Goal: Information Seeking & Learning: Find specific fact

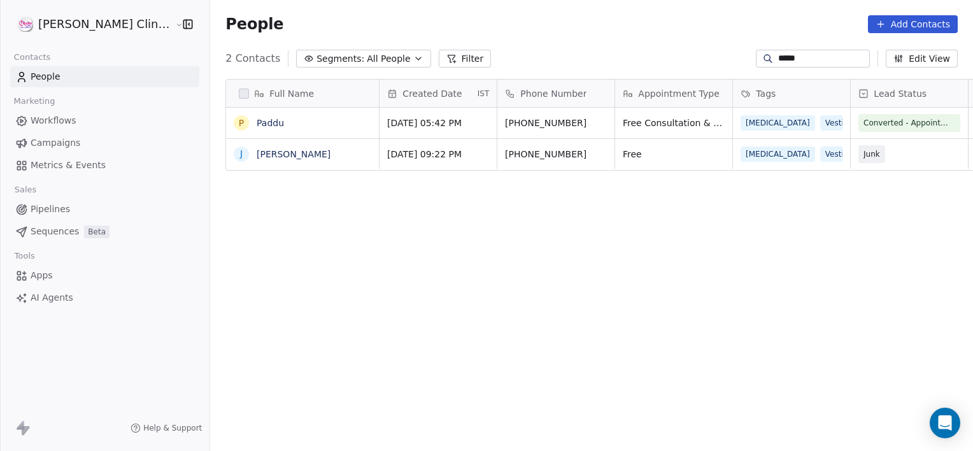
scroll to position [387, 791]
click at [439, 60] on button "Filter" at bounding box center [465, 59] width 53 height 18
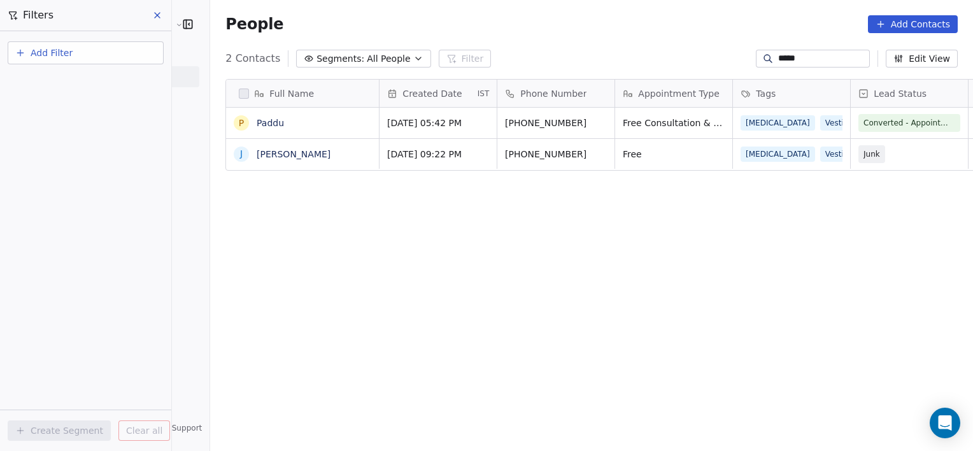
click at [96, 60] on button "Add Filter" at bounding box center [86, 52] width 156 height 23
click at [81, 88] on span "Contact properties" at bounding box center [62, 82] width 83 height 13
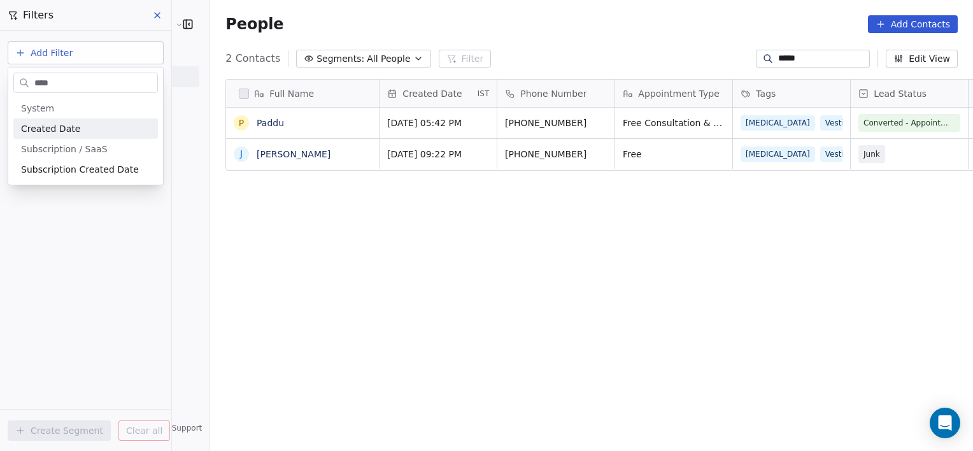
type input "****"
click at [73, 125] on span "Created Date" at bounding box center [50, 128] width 59 height 13
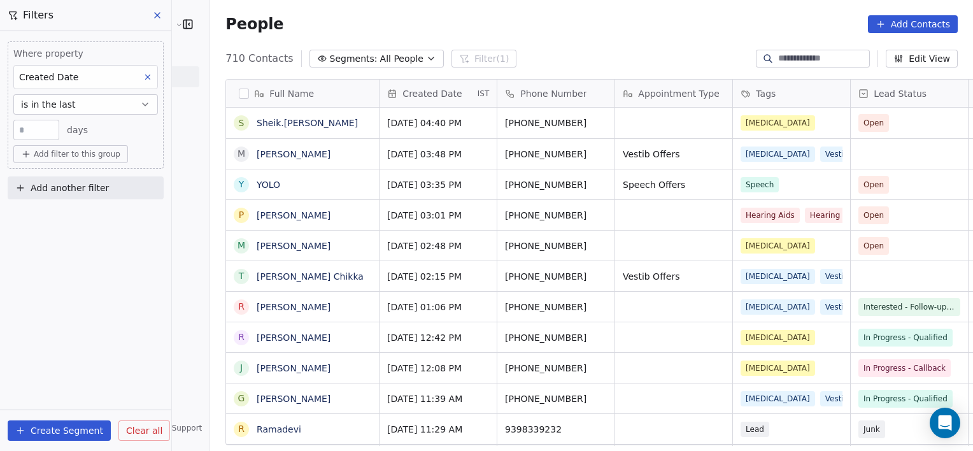
click at [87, 106] on button "is in the last" at bounding box center [85, 104] width 145 height 20
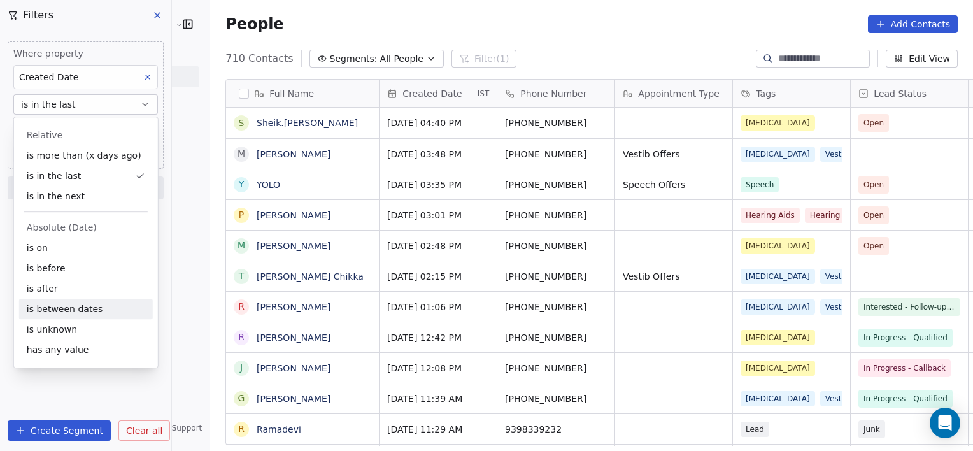
click at [70, 313] on div "is between dates" at bounding box center [86, 309] width 134 height 20
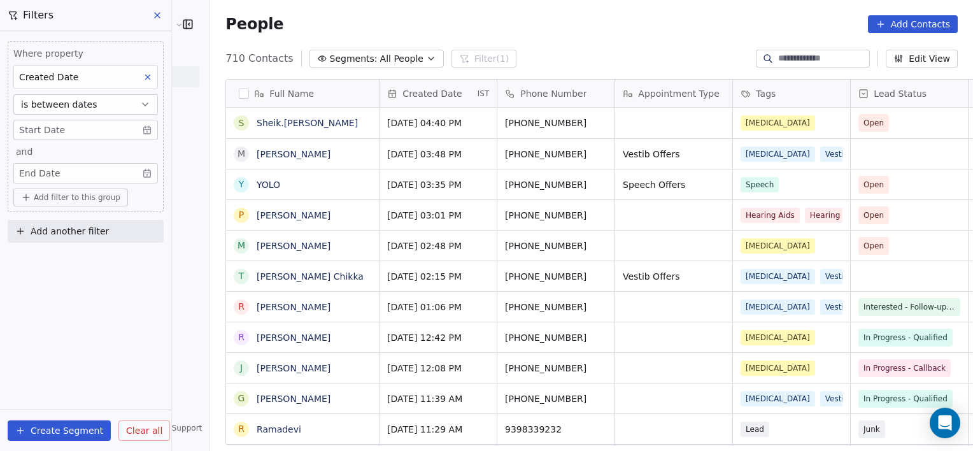
click at [112, 132] on body "[PERSON_NAME] Clinic External Contacts People Marketing Workflows Campaigns Met…" at bounding box center [486, 225] width 973 height 451
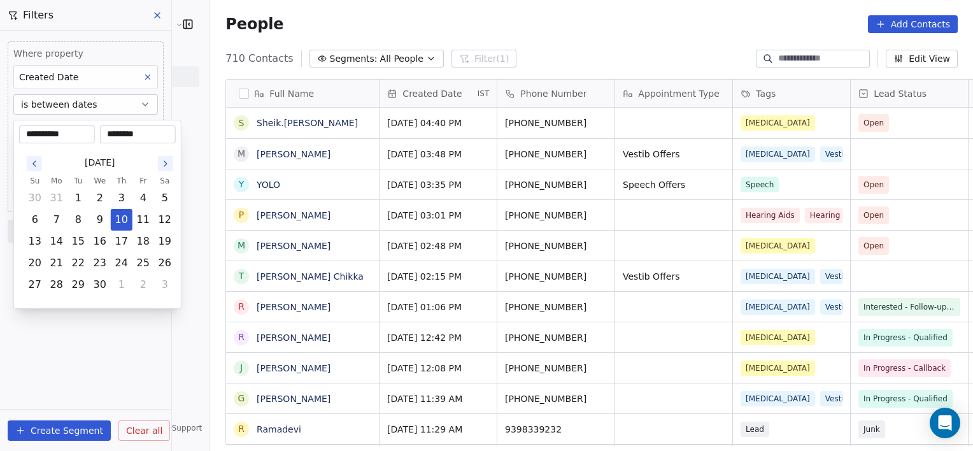
click at [166, 163] on icon "Go to the Next Month" at bounding box center [165, 163] width 3 height 5
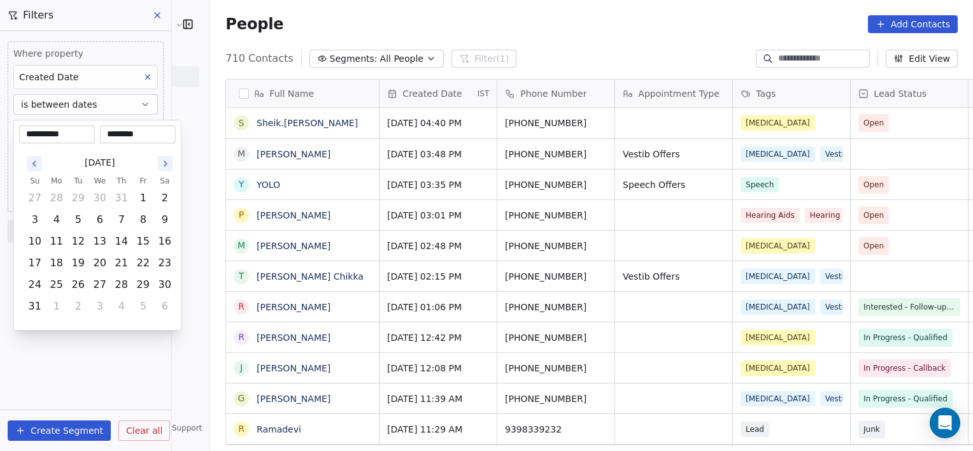
click at [166, 163] on icon "Go to the Next Month" at bounding box center [165, 163] width 3 height 5
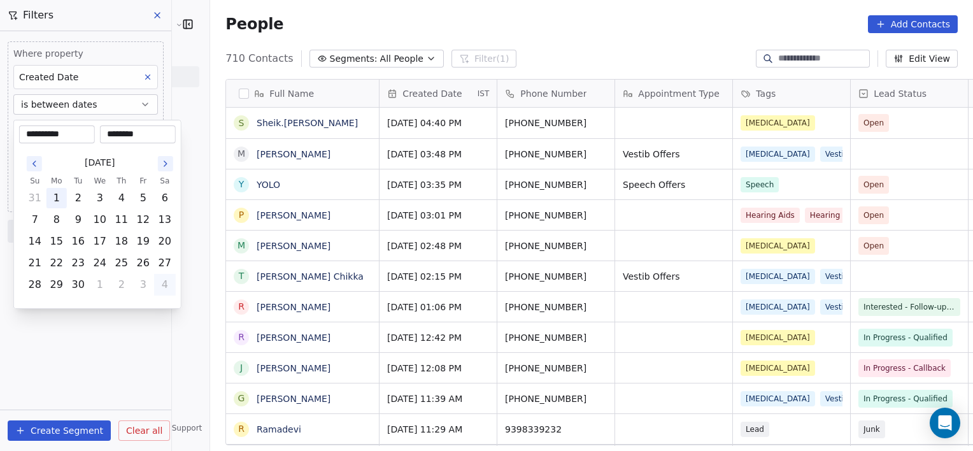
click at [55, 194] on button "1" at bounding box center [56, 198] width 20 height 20
type input "**********"
click at [66, 312] on html "[PERSON_NAME] Clinic External Contacts People Marketing Workflows Campaigns Met…" at bounding box center [486, 225] width 973 height 451
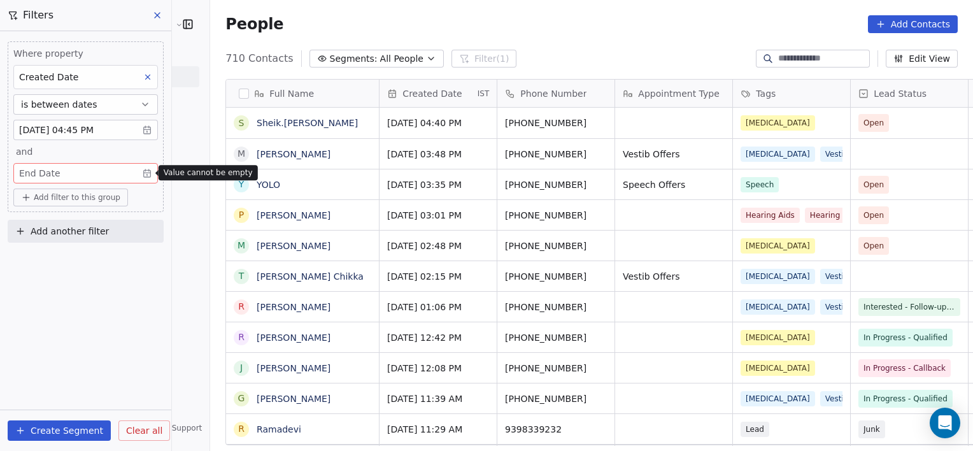
click at [152, 171] on body "[PERSON_NAME] Clinic External Contacts People Marketing Workflows Campaigns Met…" at bounding box center [486, 225] width 973 height 451
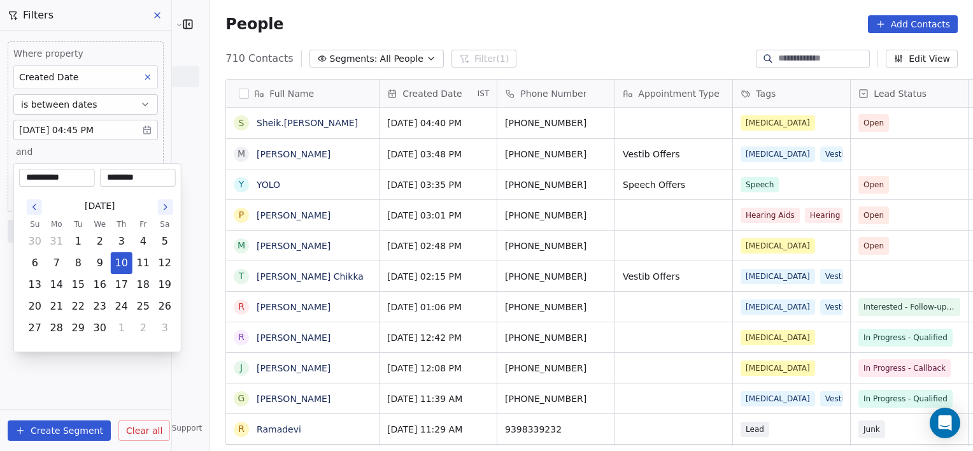
click at [164, 204] on icon "Go to the Next Month" at bounding box center [165, 206] width 3 height 5
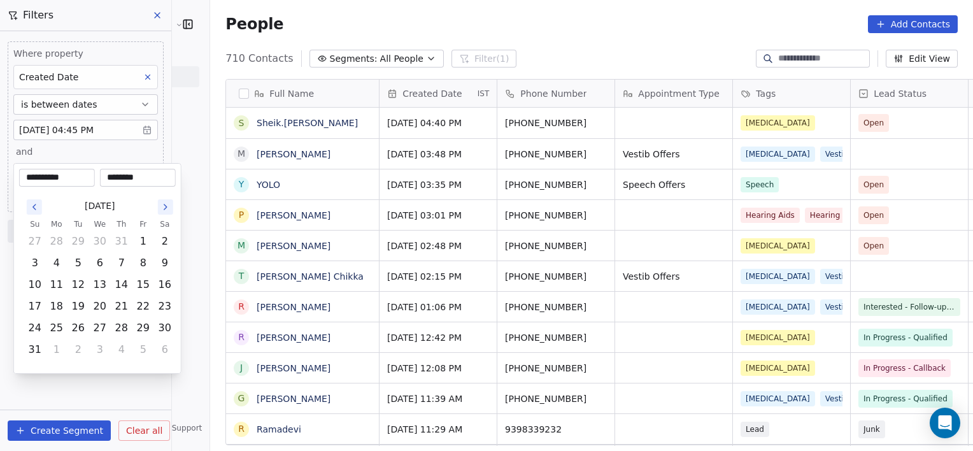
click at [164, 204] on icon "Go to the Next Month" at bounding box center [165, 206] width 3 height 5
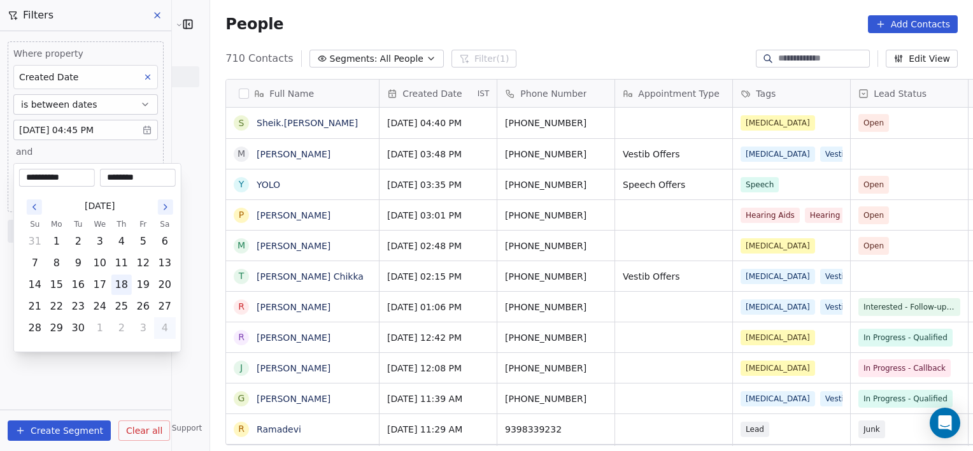
click at [121, 283] on button "18" at bounding box center [121, 284] width 20 height 20
type input "**********"
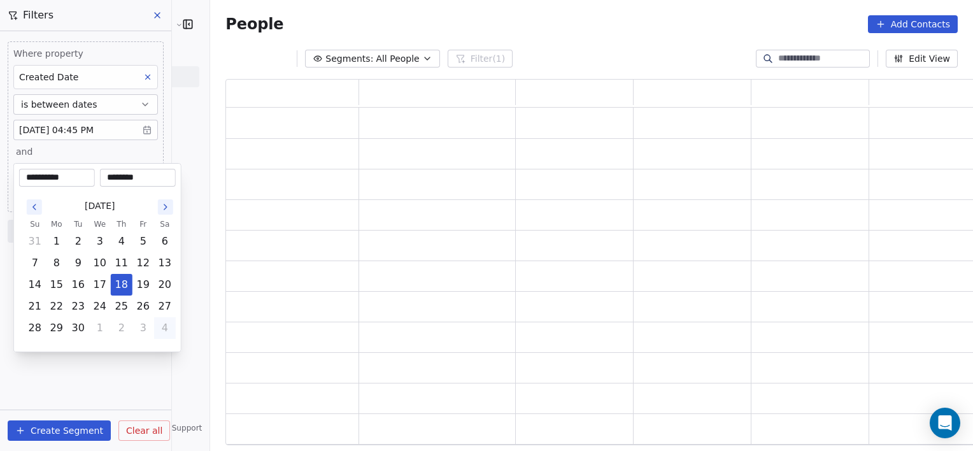
click at [81, 362] on html "**********" at bounding box center [486, 225] width 973 height 451
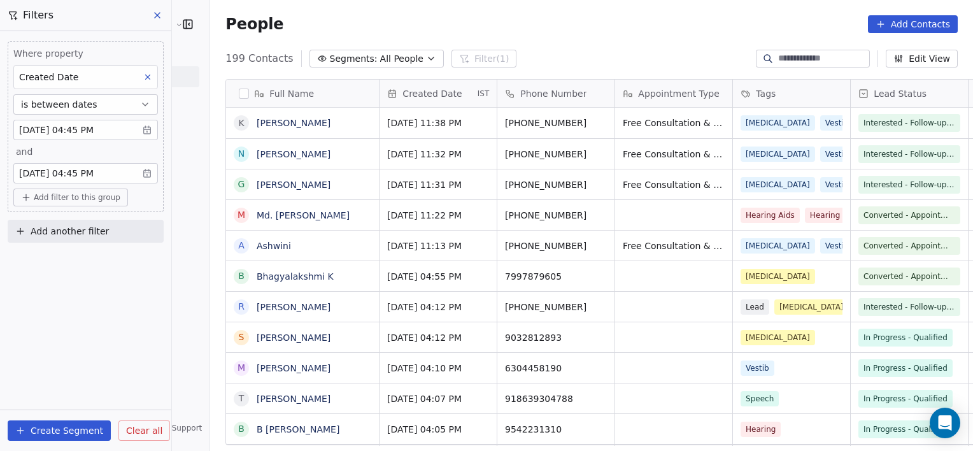
click at [97, 195] on span "Add filter to this group" at bounding box center [77, 197] width 87 height 10
click at [87, 220] on span "Contact properties" at bounding box center [68, 223] width 83 height 13
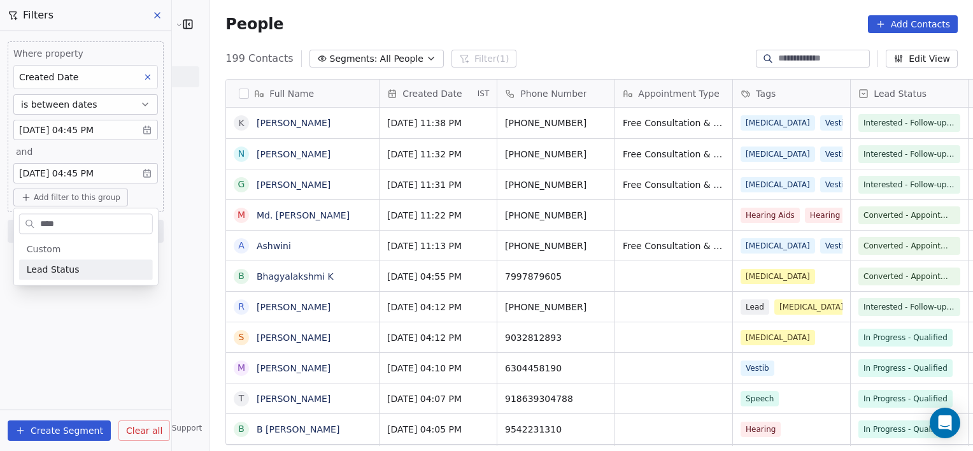
type input "****"
click at [41, 267] on span "Lead Status" at bounding box center [53, 269] width 53 height 13
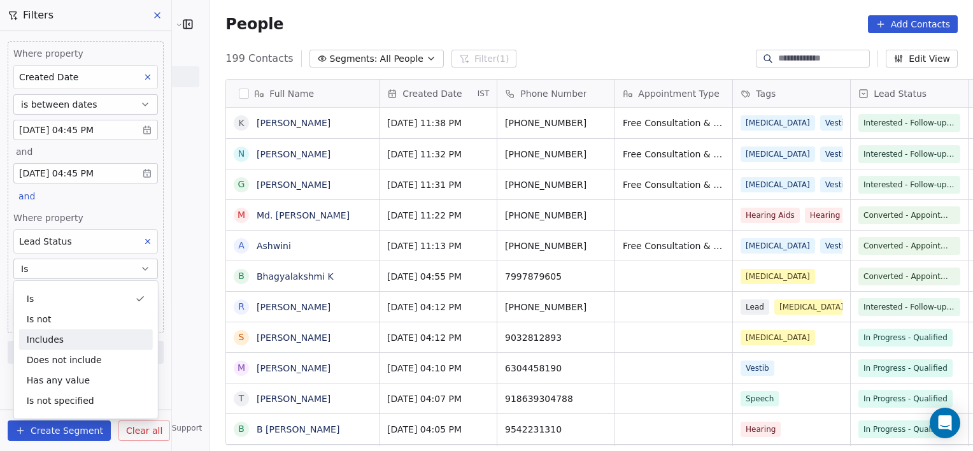
click at [210, 340] on div "Full Name [PERSON_NAME] N [PERSON_NAME]. [PERSON_NAME] A [PERSON_NAME] K R [PER…" at bounding box center [591, 267] width 763 height 397
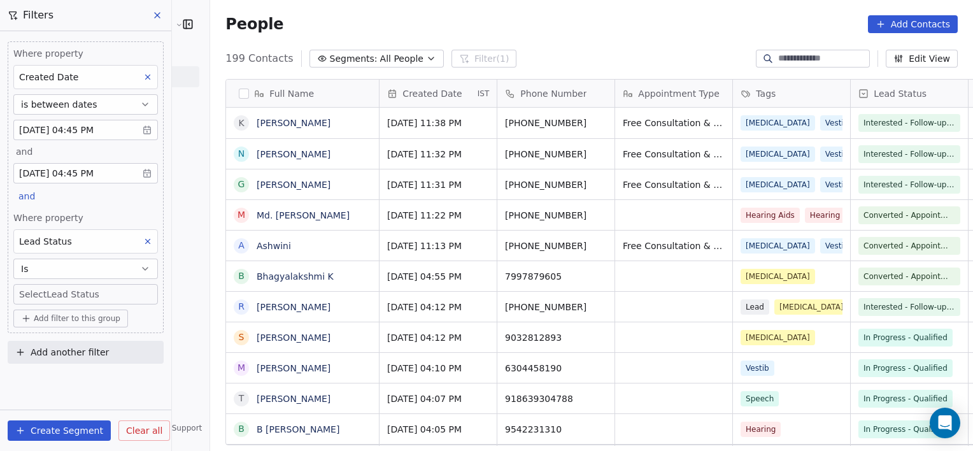
click at [86, 323] on button "Add filter to this group" at bounding box center [70, 318] width 115 height 18
click at [82, 336] on div "Contact properties" at bounding box center [86, 344] width 134 height 20
click at [56, 367] on html "[PERSON_NAME] Clinic External Contacts People Marketing Workflows Campaigns Met…" at bounding box center [486, 225] width 973 height 451
click at [70, 299] on body "[PERSON_NAME] Clinic External Contacts People Marketing Workflows Campaigns Met…" at bounding box center [486, 225] width 973 height 451
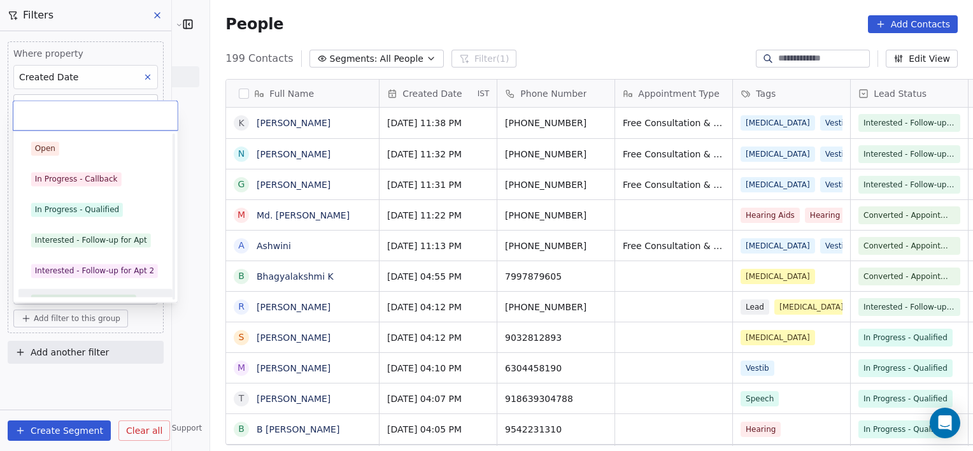
scroll to position [17, 0]
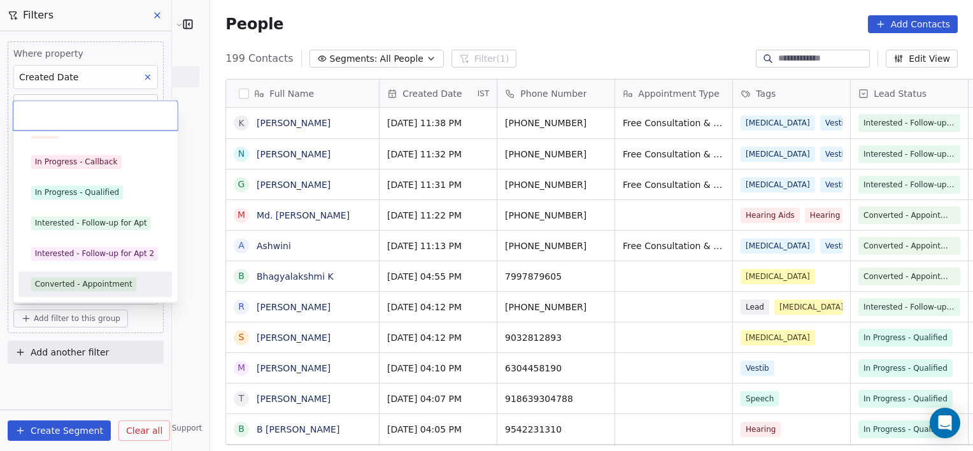
click at [89, 273] on div "Converted - Appointment" at bounding box center [95, 283] width 154 height 25
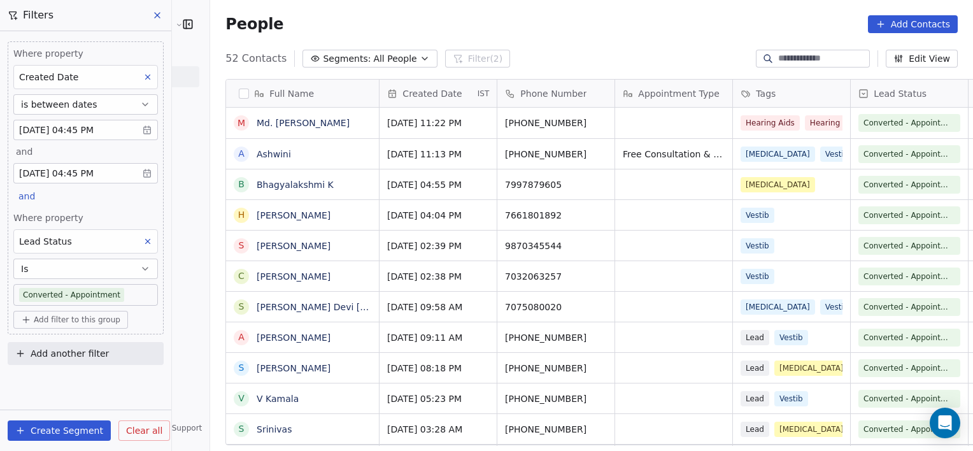
scroll to position [387, 791]
click at [328, 22] on div "People Add Contacts" at bounding box center [591, 24] width 732 height 18
click at [644, 115] on div "grid" at bounding box center [673, 123] width 117 height 31
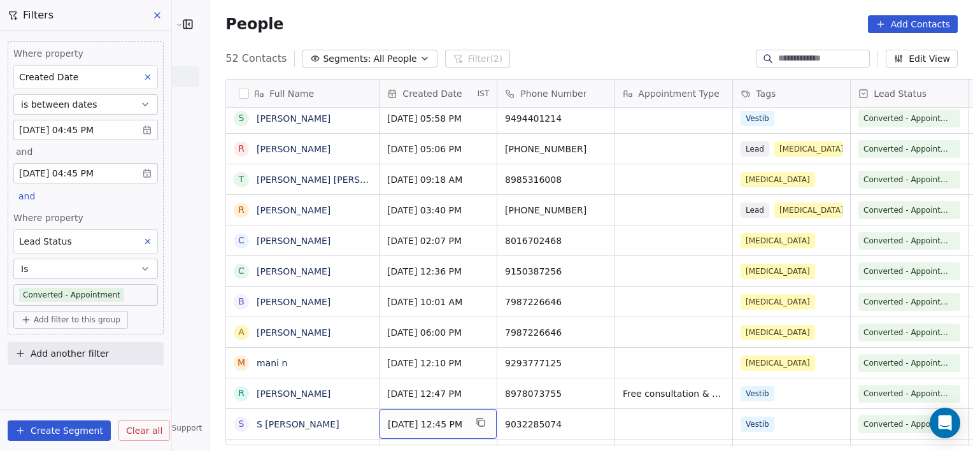
scroll to position [1250, 0]
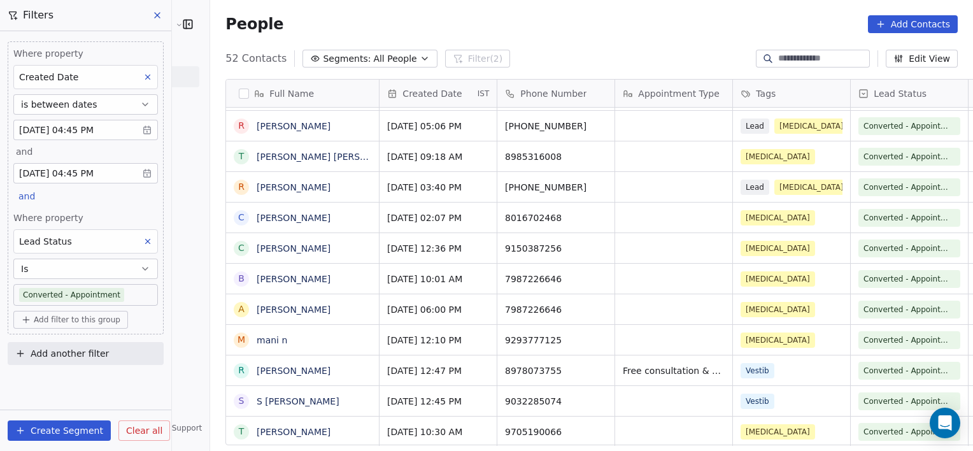
click at [137, 436] on span "Clear all" at bounding box center [144, 430] width 36 height 13
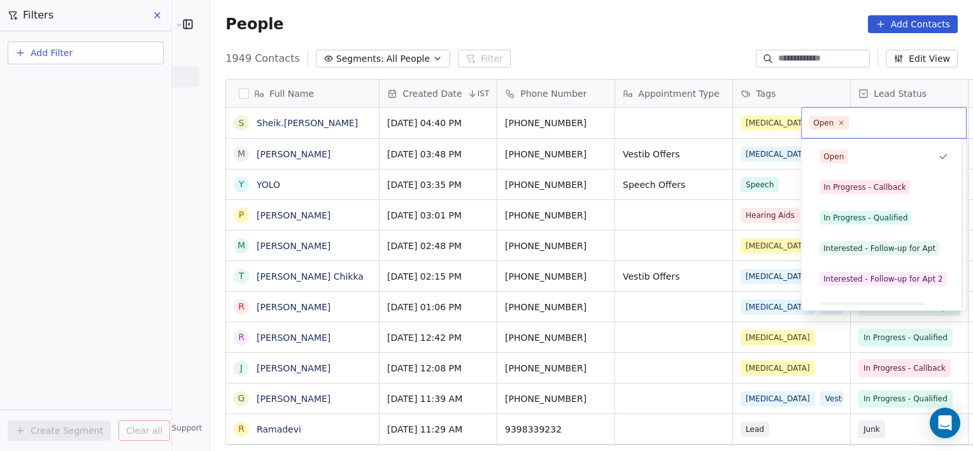
scroll to position [170, 0]
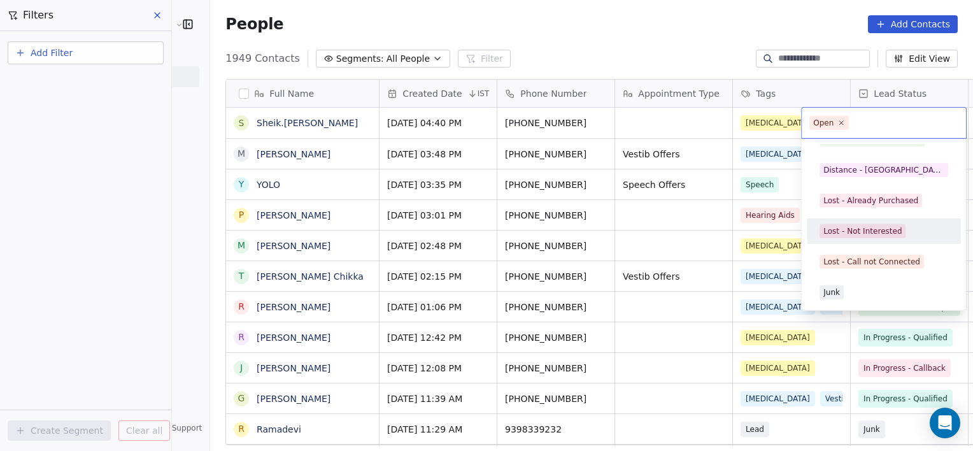
click at [851, 224] on span "Lost - Not Interested" at bounding box center [862, 231] width 86 height 14
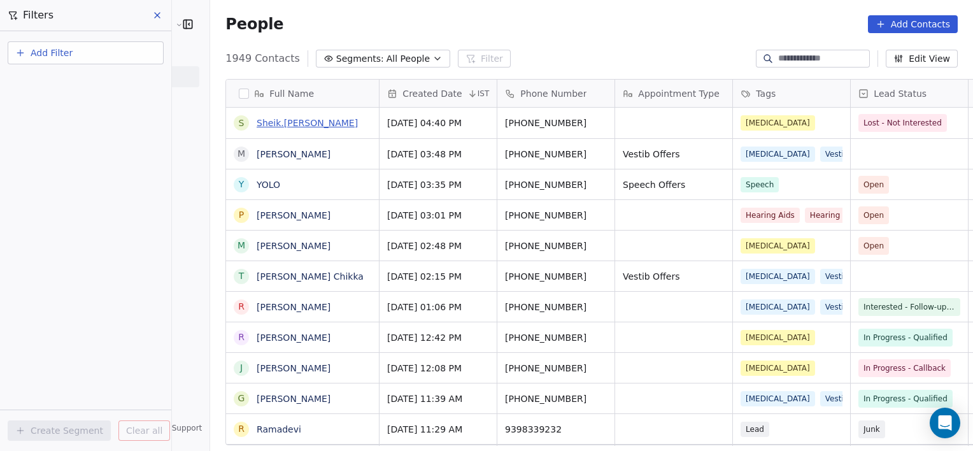
click at [257, 125] on link "Sheik.[PERSON_NAME]" at bounding box center [307, 123] width 101 height 10
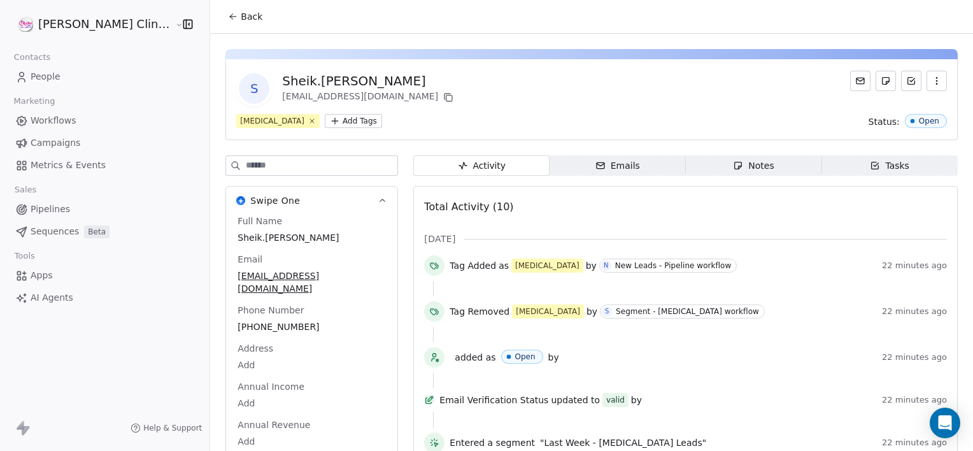
click at [687, 160] on span "Notes Notes" at bounding box center [754, 165] width 136 height 20
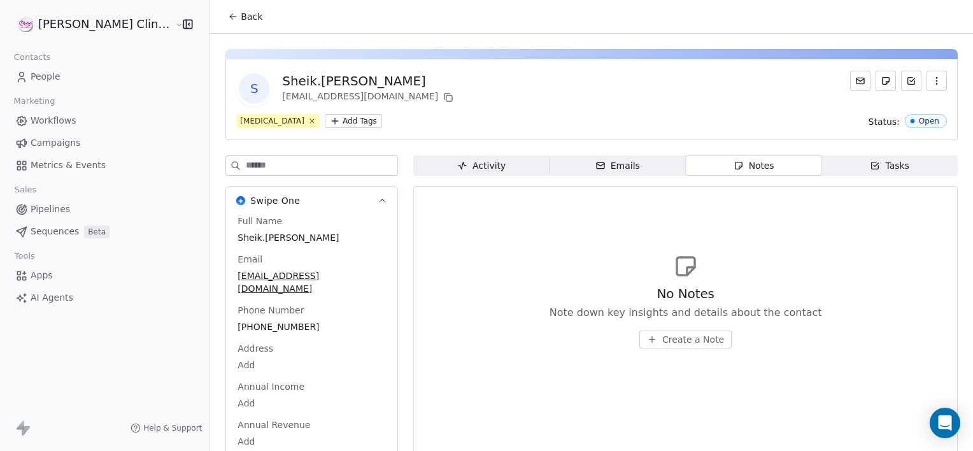
click at [662, 336] on span "Create a Note" at bounding box center [693, 339] width 62 height 13
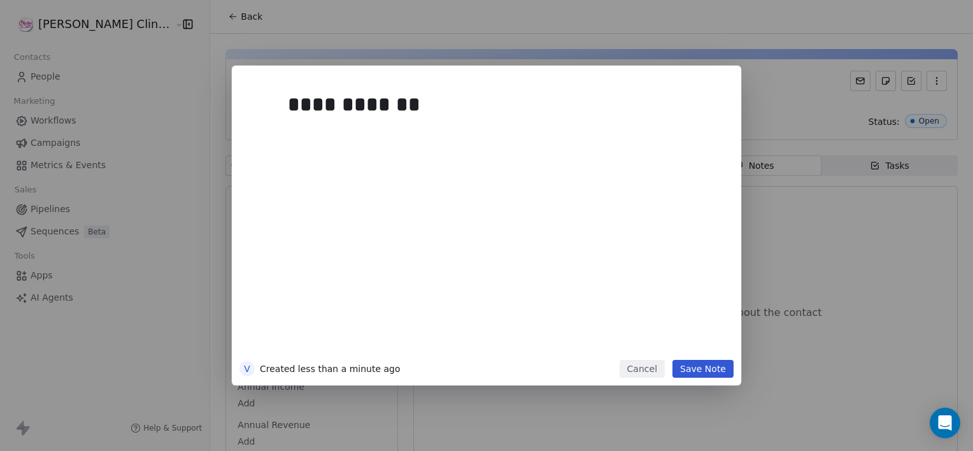
click at [711, 362] on button "Save Note" at bounding box center [702, 369] width 61 height 18
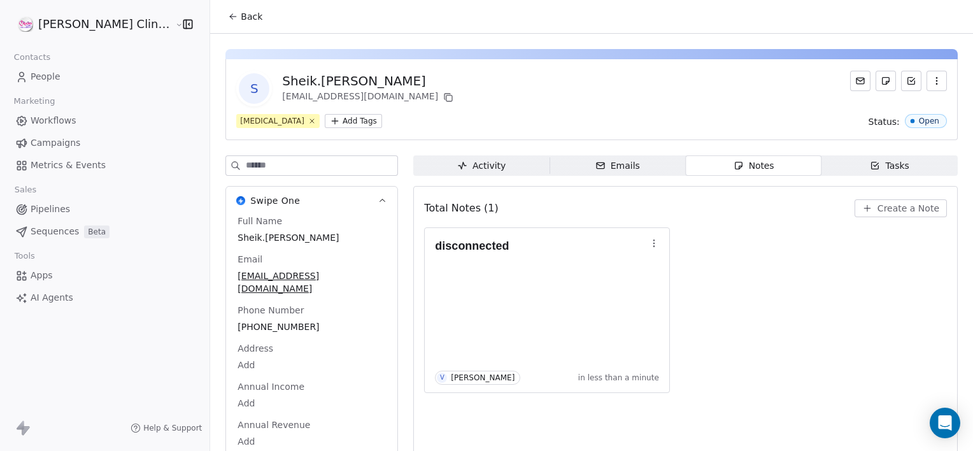
click at [241, 10] on span "Back" at bounding box center [252, 16] width 22 height 13
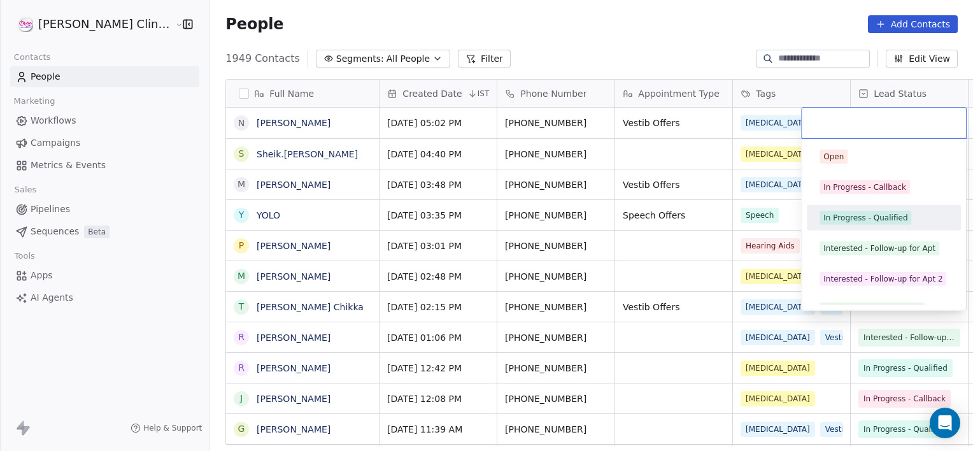
click at [868, 216] on div "In Progress - Qualified" at bounding box center [865, 217] width 84 height 11
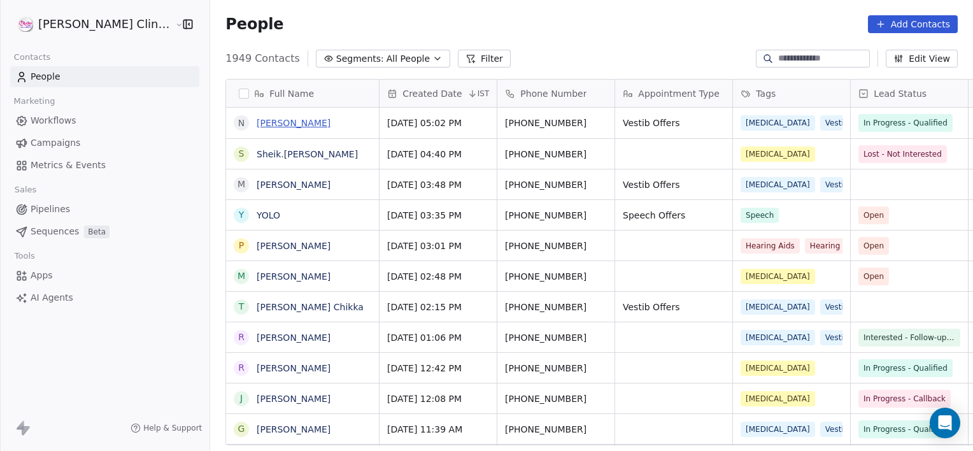
click at [257, 124] on link "[PERSON_NAME]" at bounding box center [294, 123] width 74 height 10
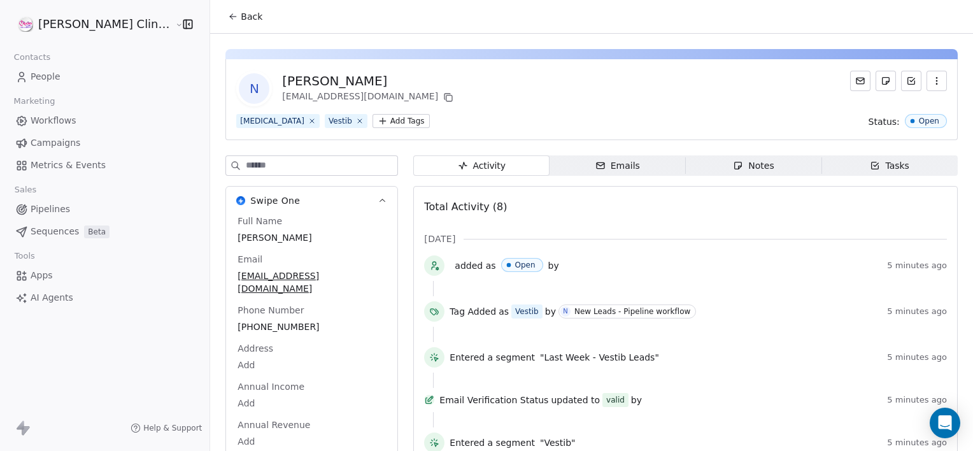
click at [735, 168] on icon "button" at bounding box center [738, 165] width 7 height 7
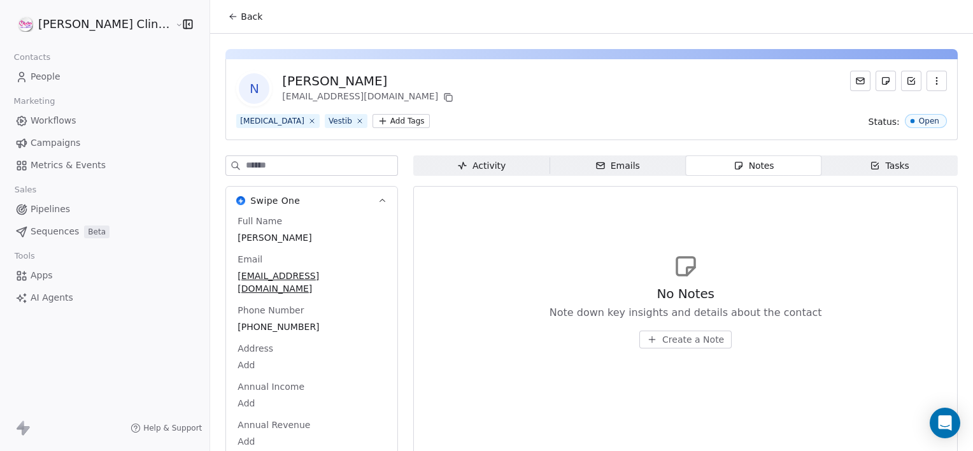
click at [665, 344] on span "Create a Note" at bounding box center [693, 339] width 62 height 13
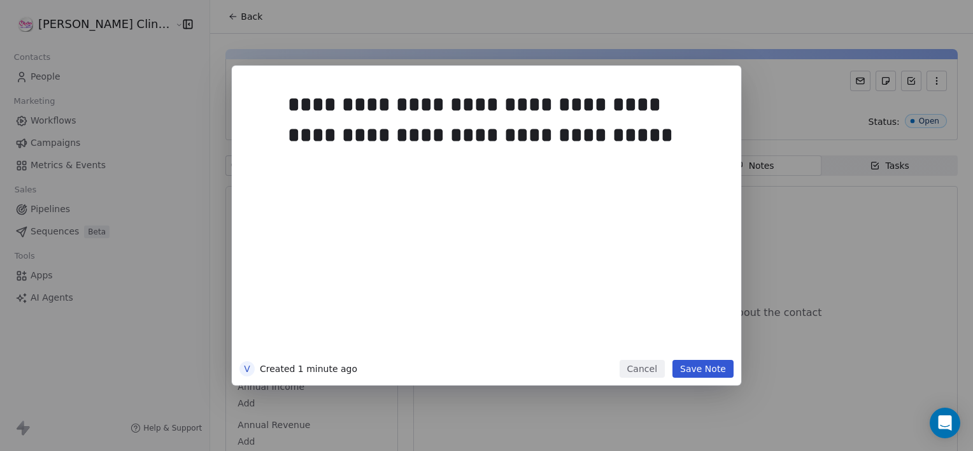
click at [686, 364] on button "Save Note" at bounding box center [702, 369] width 61 height 18
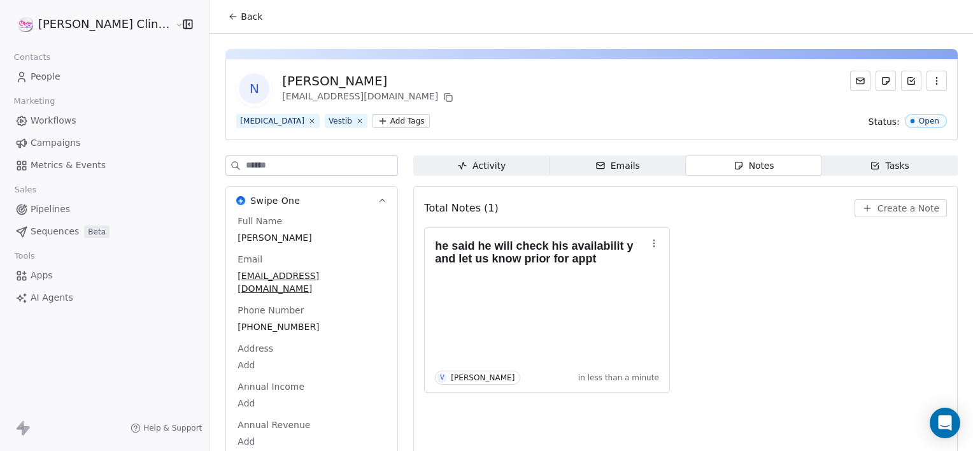
click at [241, 15] on span "Back" at bounding box center [252, 16] width 22 height 13
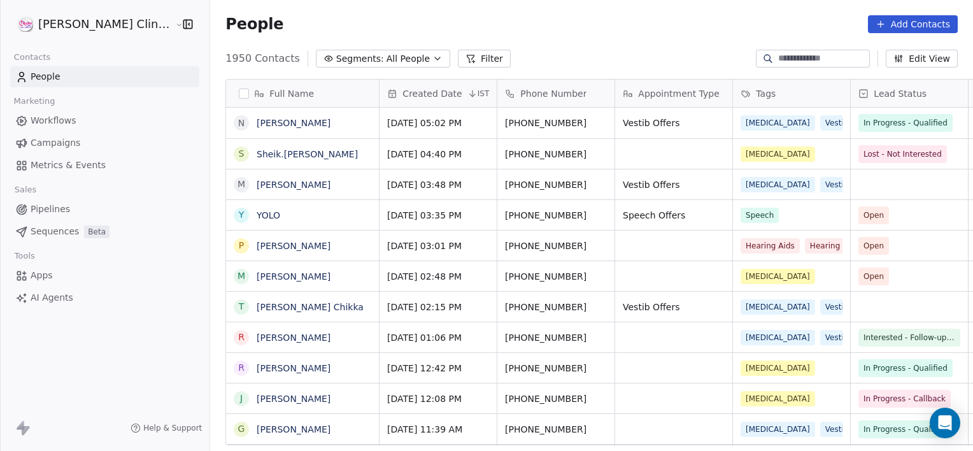
scroll to position [387, 791]
click at [797, 60] on input at bounding box center [822, 58] width 89 height 13
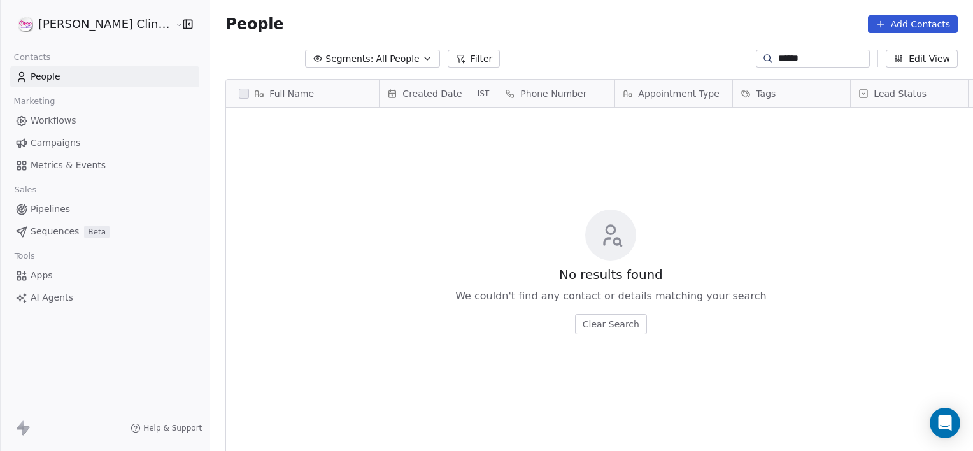
click at [828, 59] on input "******" at bounding box center [822, 58] width 89 height 13
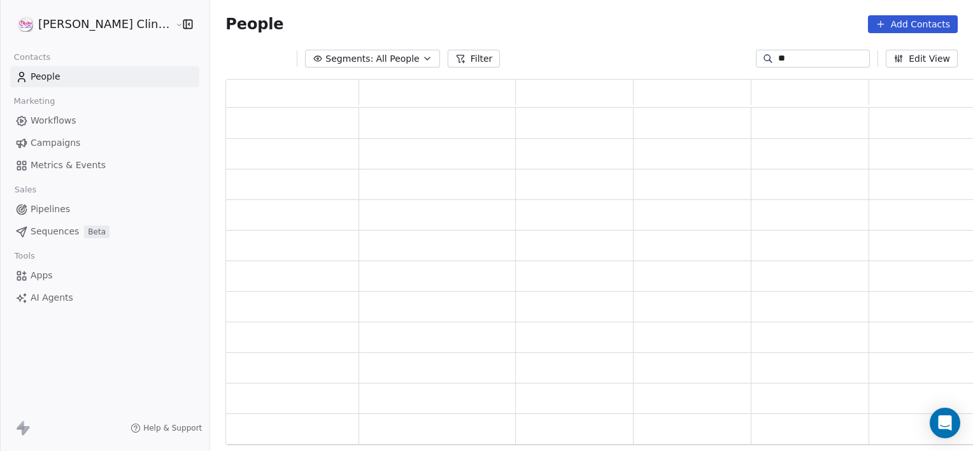
type input "*"
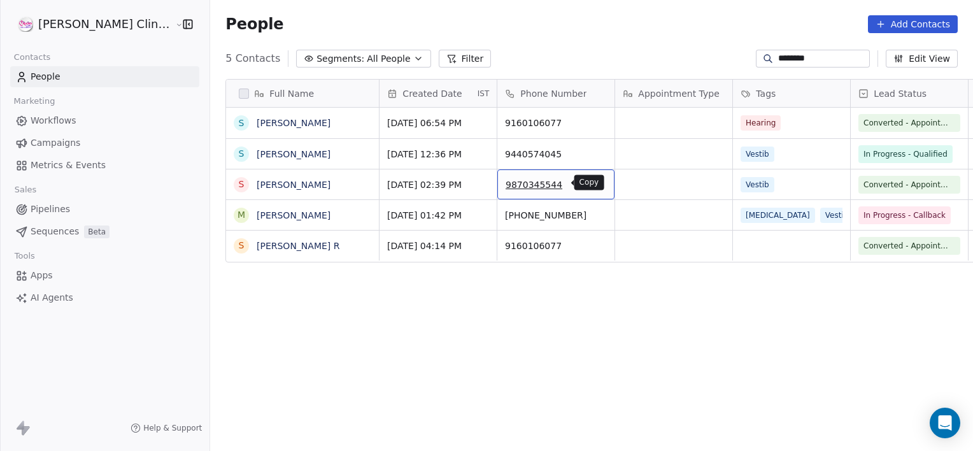
click at [593, 182] on icon "grid" at bounding box center [598, 183] width 10 height 10
click at [837, 58] on input "********" at bounding box center [822, 58] width 89 height 13
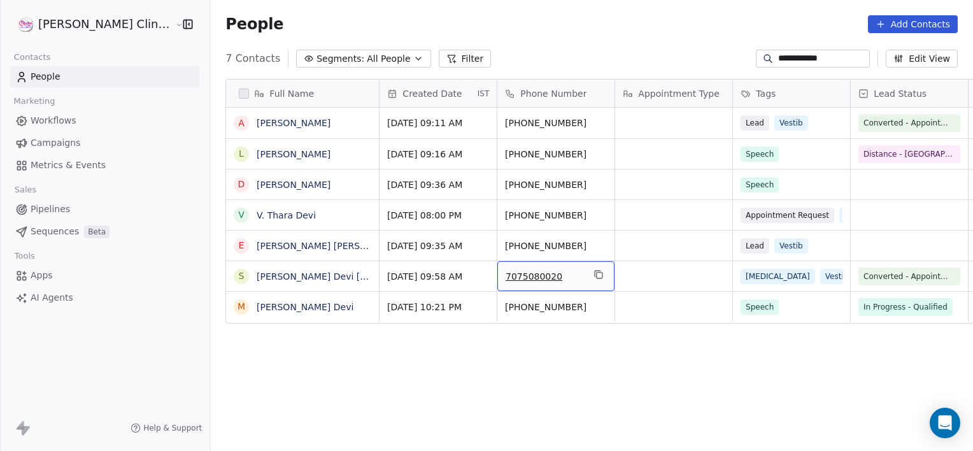
click at [550, 278] on div "7075080020" at bounding box center [555, 276] width 117 height 30
click at [591, 278] on button "grid" at bounding box center [598, 274] width 15 height 15
click at [843, 58] on input "**********" at bounding box center [822, 58] width 89 height 13
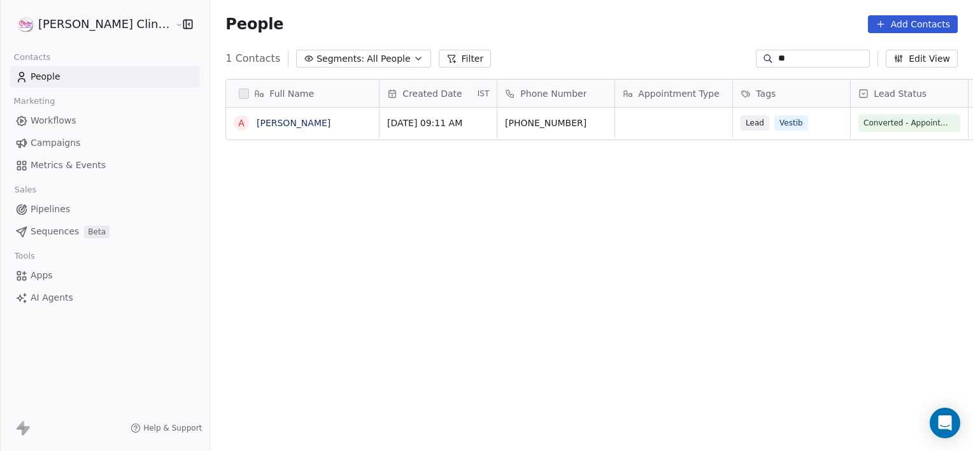
type input "*"
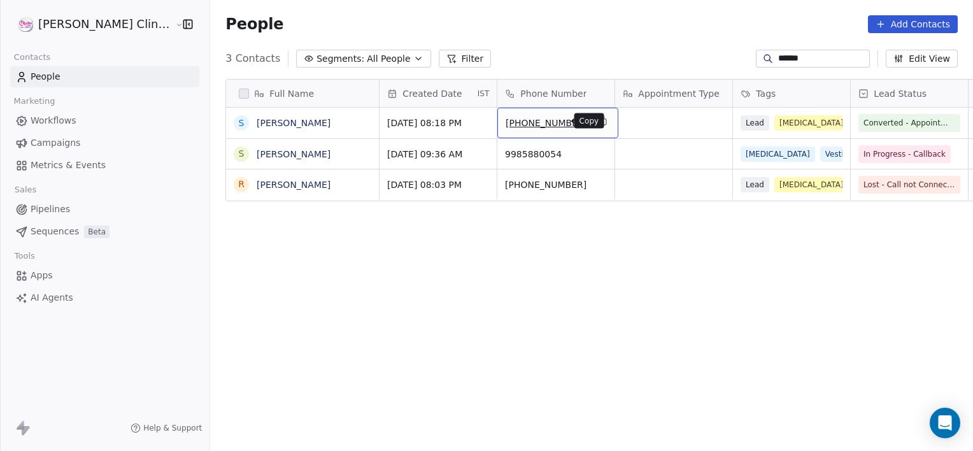
click at [598, 122] on icon "grid" at bounding box center [603, 121] width 10 height 10
drag, startPoint x: 825, startPoint y: 67, endPoint x: 820, endPoint y: 59, distance: 9.2
click at [820, 59] on div "******" at bounding box center [813, 59] width 114 height 18
click at [820, 59] on input "******" at bounding box center [822, 58] width 89 height 13
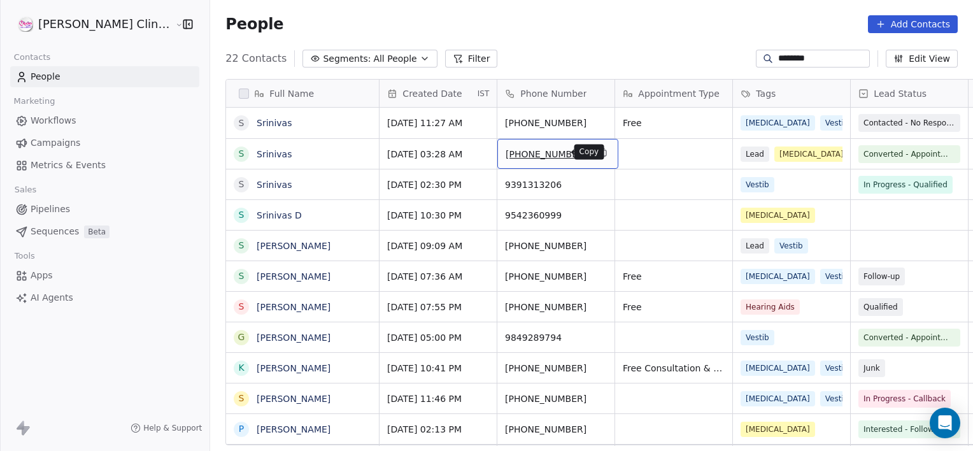
click at [598, 151] on icon "grid" at bounding box center [603, 152] width 10 height 10
click at [823, 59] on input "********" at bounding box center [822, 58] width 89 height 13
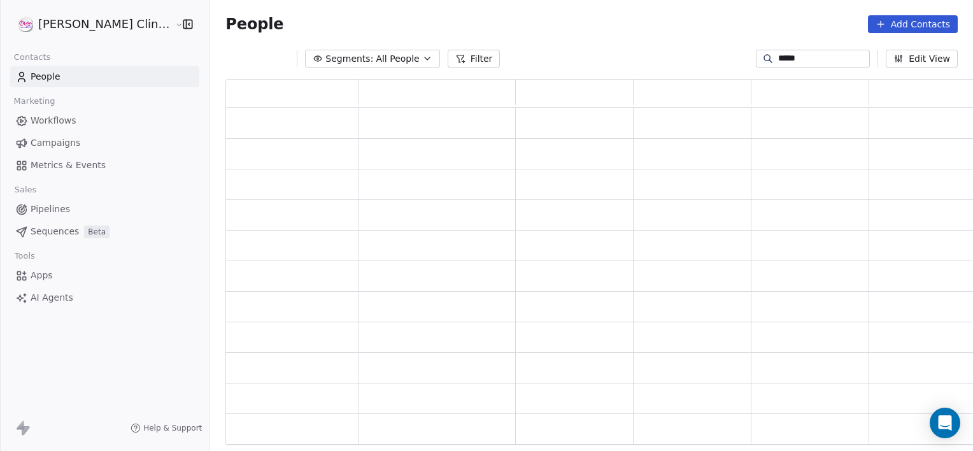
scroll to position [357, 760]
type input "*"
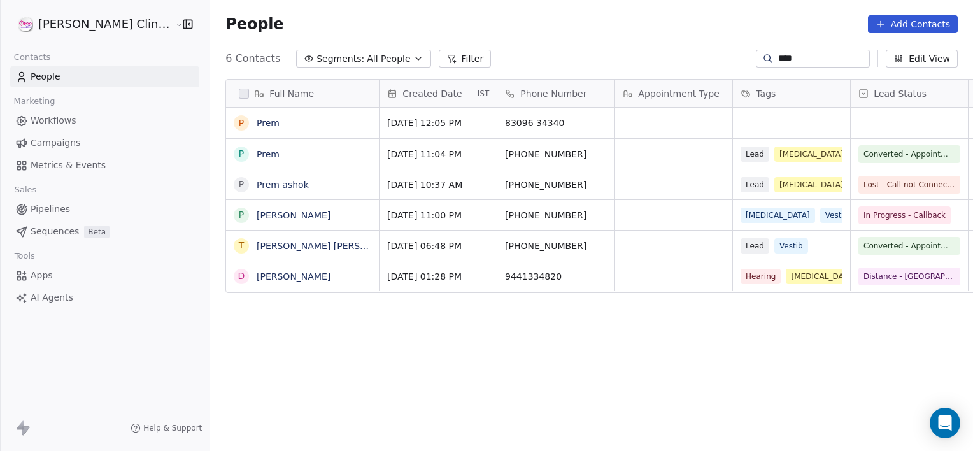
scroll to position [387, 791]
click at [598, 156] on icon "grid" at bounding box center [603, 152] width 10 height 10
click at [797, 57] on input "****" at bounding box center [822, 58] width 89 height 13
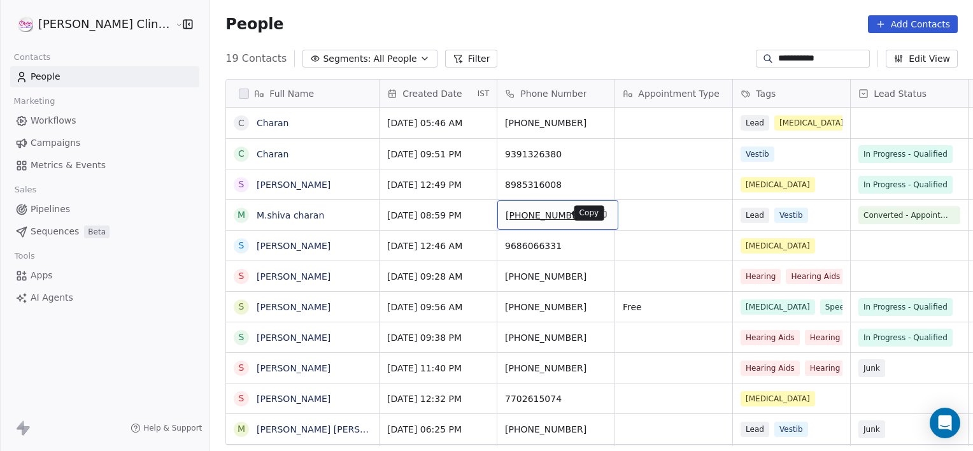
click at [598, 215] on icon "grid" at bounding box center [603, 213] width 10 height 10
click at [823, 57] on input "**********" at bounding box center [822, 58] width 89 height 13
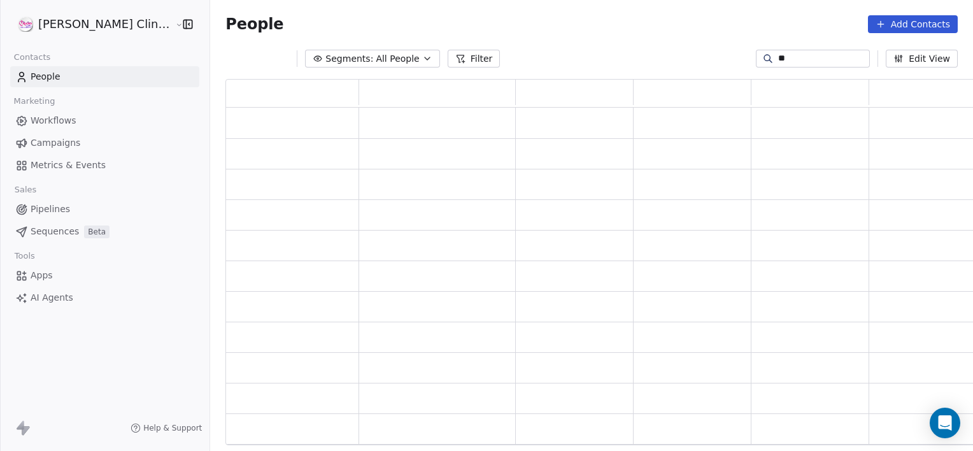
type input "*"
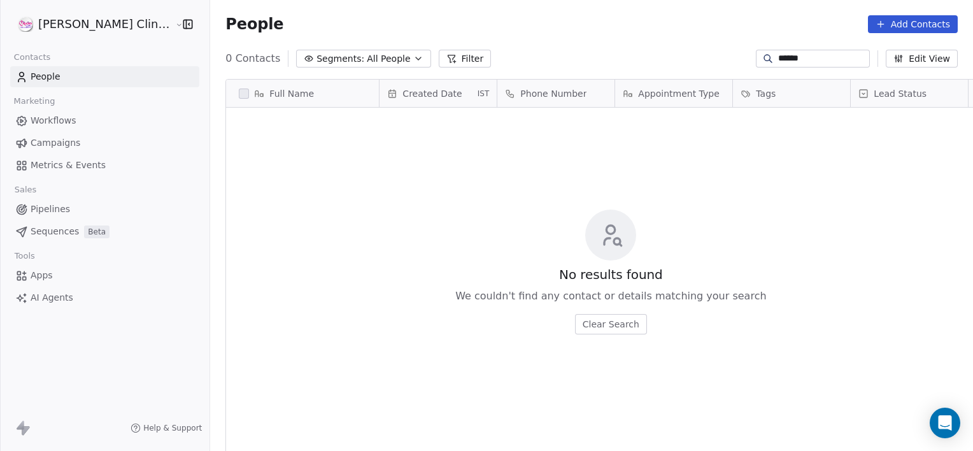
click at [805, 63] on input "******" at bounding box center [822, 58] width 89 height 13
type input "*"
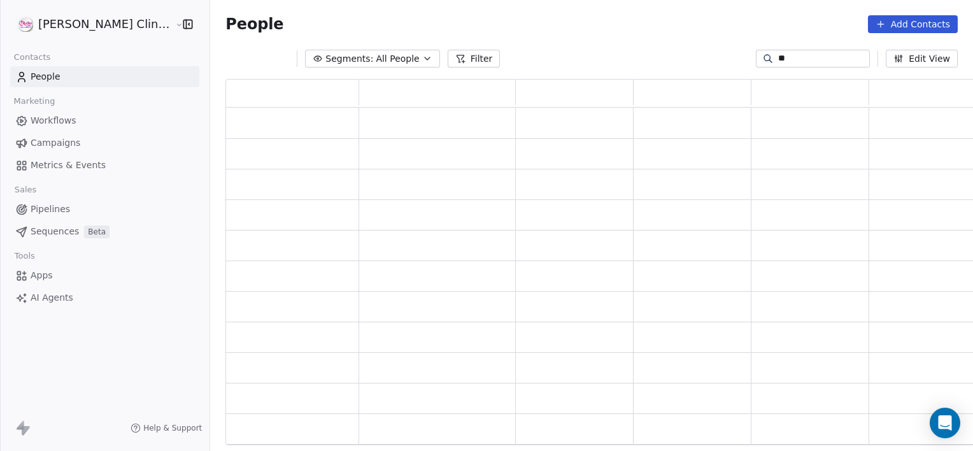
type input "*"
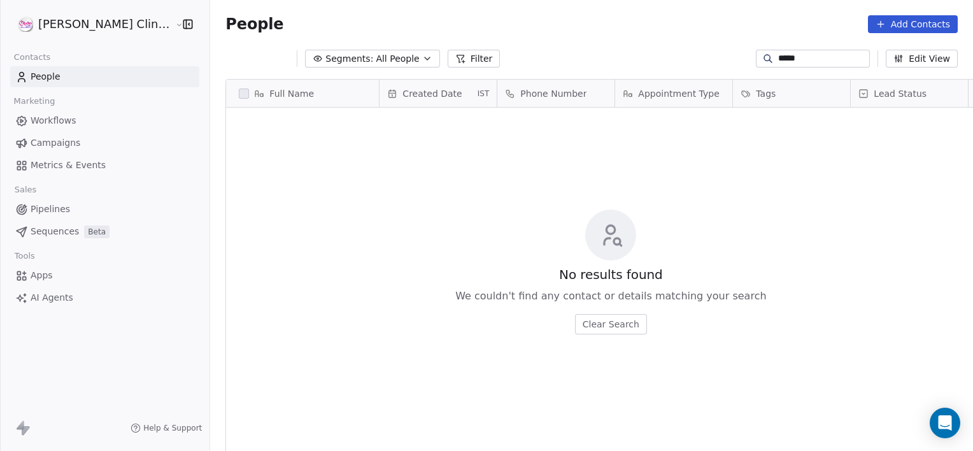
type input "******"
click at [439, 57] on button "Filter" at bounding box center [465, 59] width 53 height 18
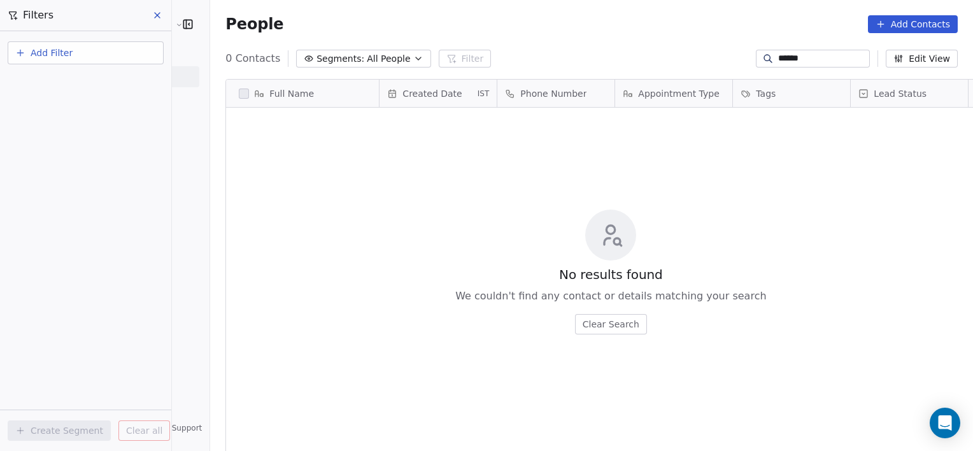
click at [120, 59] on button "Add Filter" at bounding box center [86, 52] width 156 height 23
click at [108, 87] on div "Contact properties" at bounding box center [85, 82] width 129 height 13
click at [255, 222] on html "[PERSON_NAME] Clinic External Contacts People Marketing Workflows Campaigns Met…" at bounding box center [486, 225] width 973 height 451
click at [101, 53] on button "Add Filter" at bounding box center [86, 52] width 156 height 23
click at [90, 79] on span "Contact properties" at bounding box center [62, 82] width 83 height 13
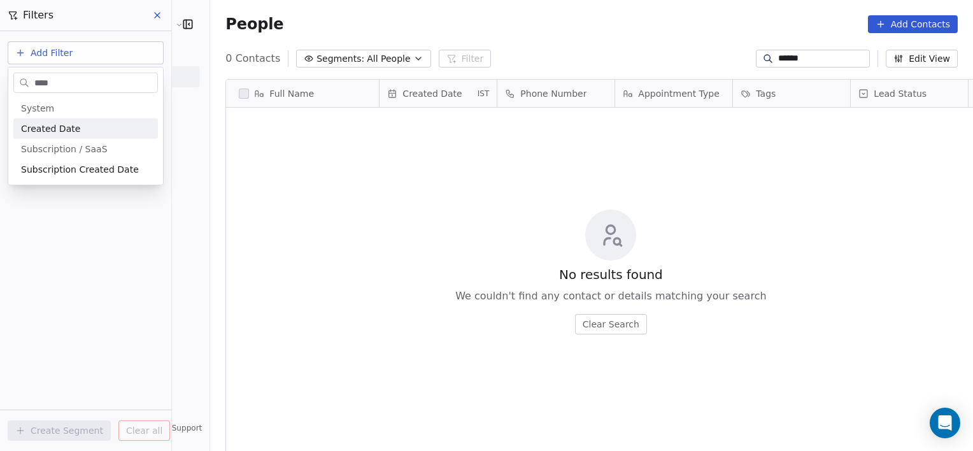
type input "****"
click at [85, 125] on div "Created Date" at bounding box center [85, 128] width 129 height 13
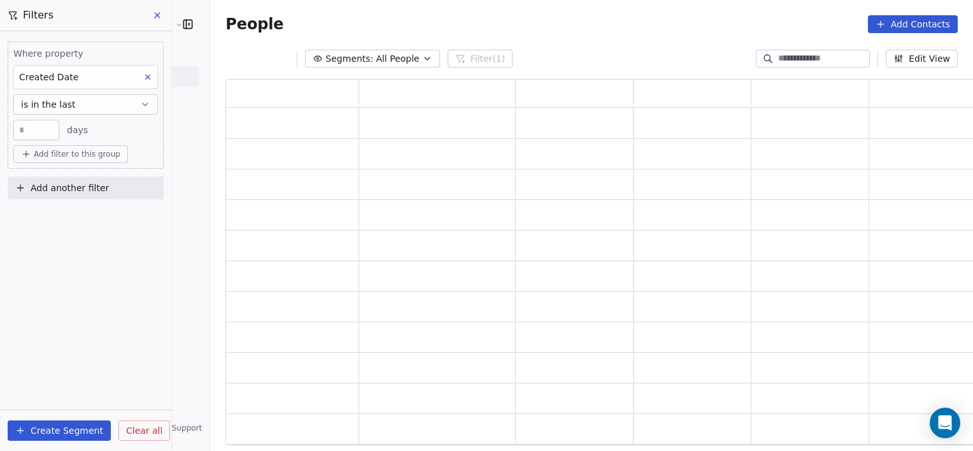
scroll to position [357, 760]
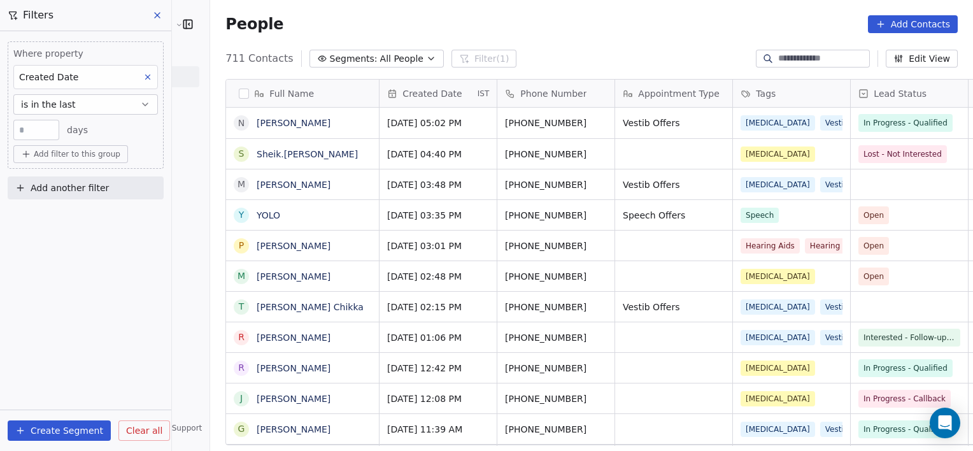
click at [110, 104] on button "is in the last" at bounding box center [85, 104] width 145 height 20
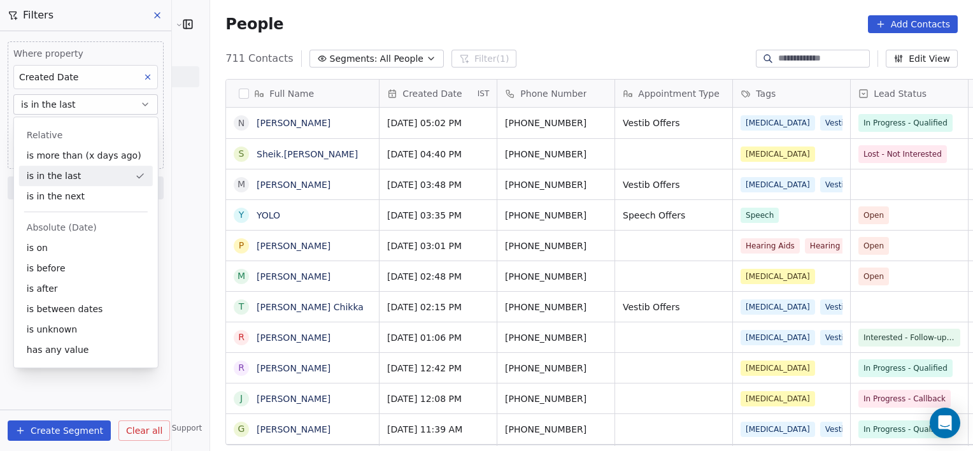
scroll to position [387, 791]
click at [74, 306] on div "is between dates" at bounding box center [86, 309] width 134 height 20
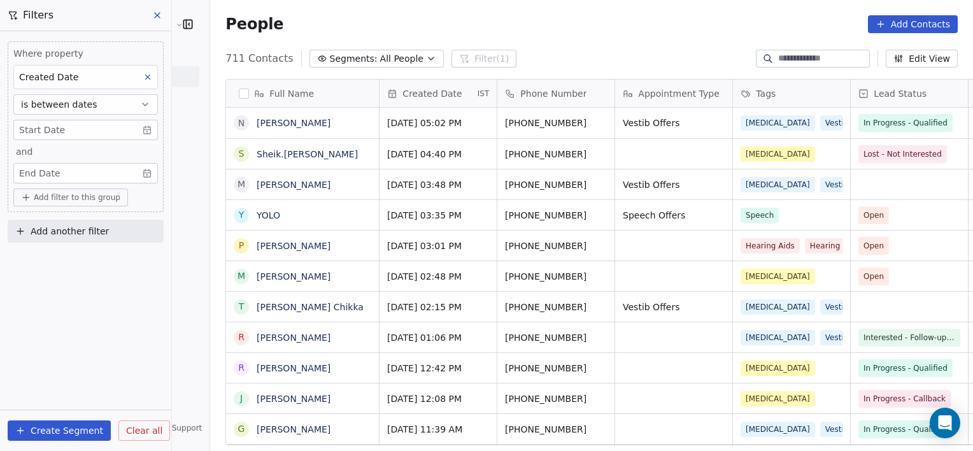
click at [146, 130] on body "[PERSON_NAME] Clinic External Contacts People Marketing Workflows Campaigns Met…" at bounding box center [486, 225] width 973 height 451
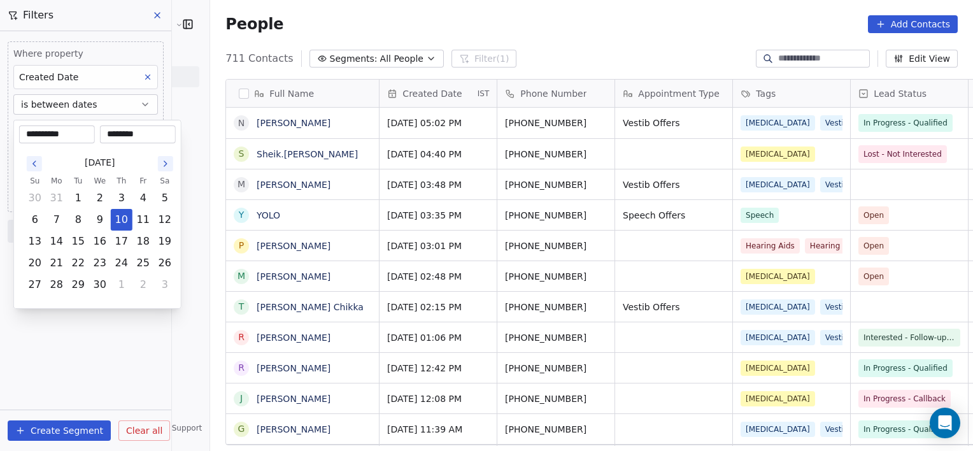
click at [168, 167] on icon "Go to the Next Month" at bounding box center [165, 164] width 10 height 10
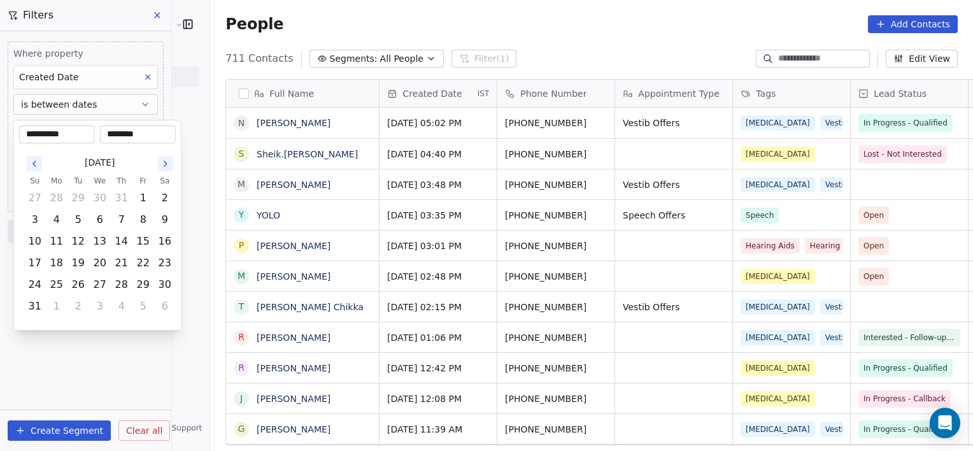
click at [168, 167] on icon "Go to the Next Month" at bounding box center [165, 164] width 10 height 10
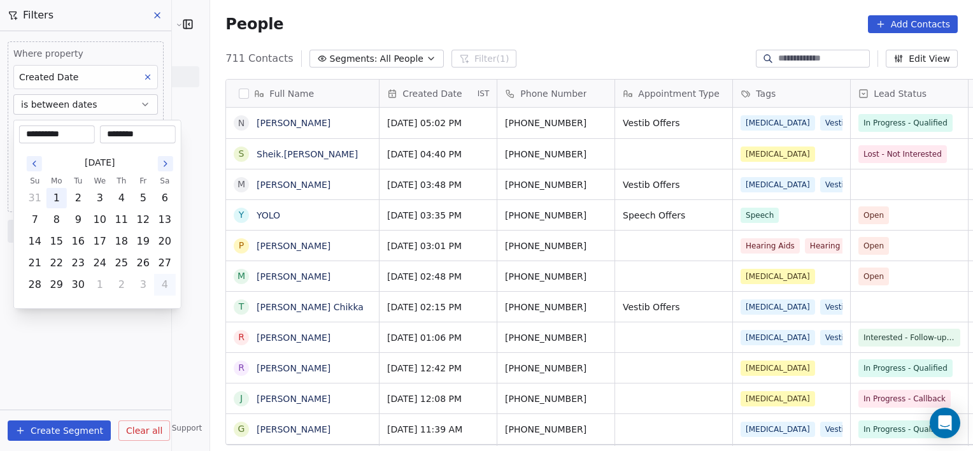
click at [62, 199] on button "1" at bounding box center [56, 198] width 20 height 20
type input "**********"
click at [86, 357] on html "[PERSON_NAME] Clinic External Contacts People Marketing Workflows Campaigns Met…" at bounding box center [486, 225] width 973 height 451
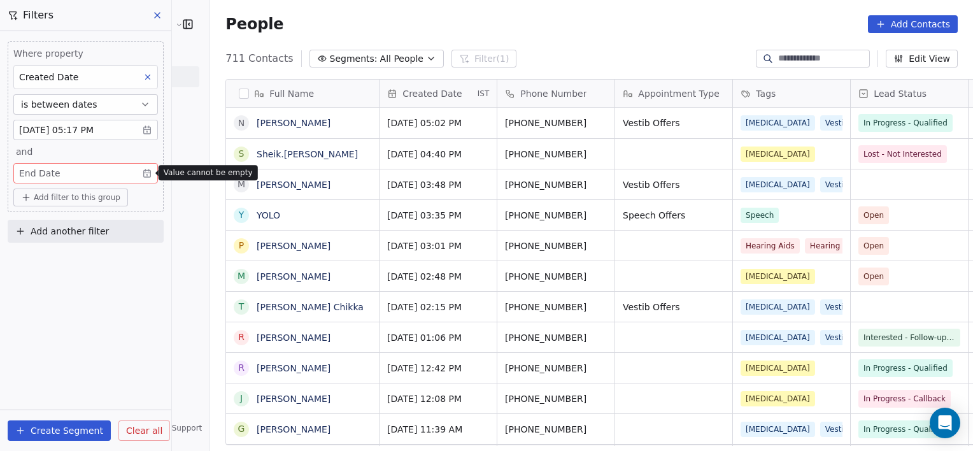
click at [146, 175] on body "[PERSON_NAME] Clinic External Contacts People Marketing Workflows Campaigns Met…" at bounding box center [486, 225] width 973 height 451
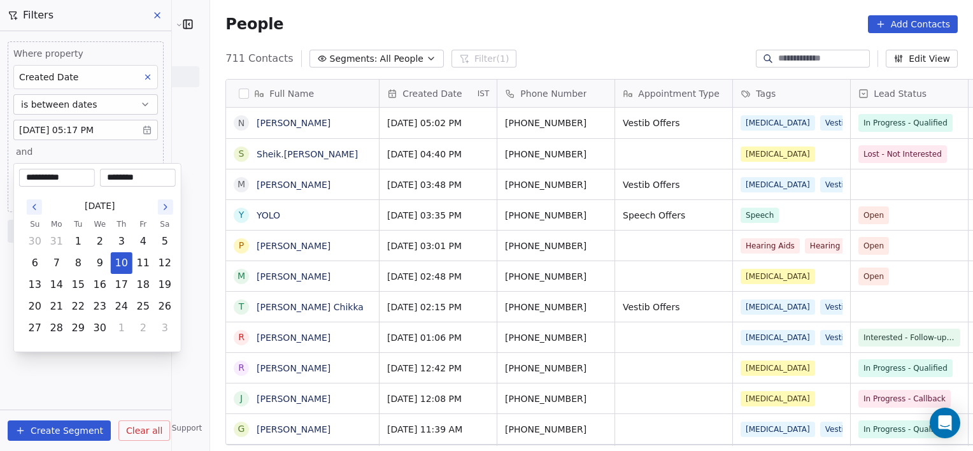
click at [160, 202] on icon "Go to the Next Month" at bounding box center [165, 207] width 10 height 10
click at [161, 202] on icon "Go to the Next Month" at bounding box center [165, 207] width 10 height 10
click at [162, 202] on icon "Go to the Next Month" at bounding box center [165, 207] width 10 height 10
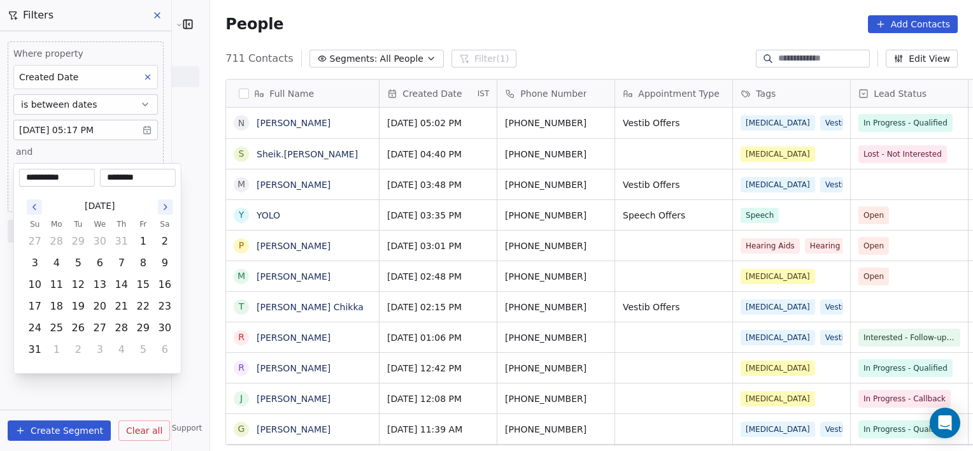
click at [162, 202] on icon "Go to the Next Month" at bounding box center [165, 207] width 10 height 10
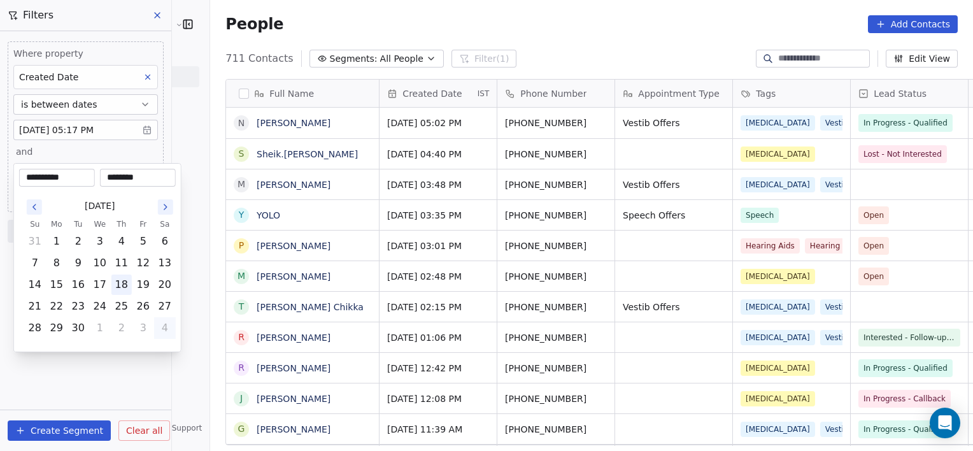
click at [125, 281] on button "18" at bounding box center [121, 284] width 20 height 20
type input "**********"
click at [122, 358] on html "[PERSON_NAME] Clinic External Contacts People Marketing Workflows Campaigns Met…" at bounding box center [486, 225] width 973 height 451
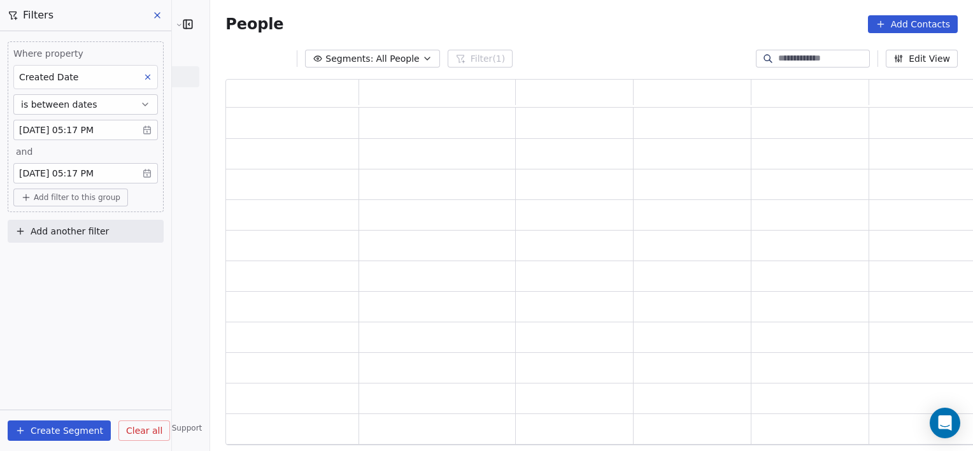
scroll to position [357, 760]
click at [90, 201] on span "Add filter to this group" at bounding box center [77, 197] width 87 height 10
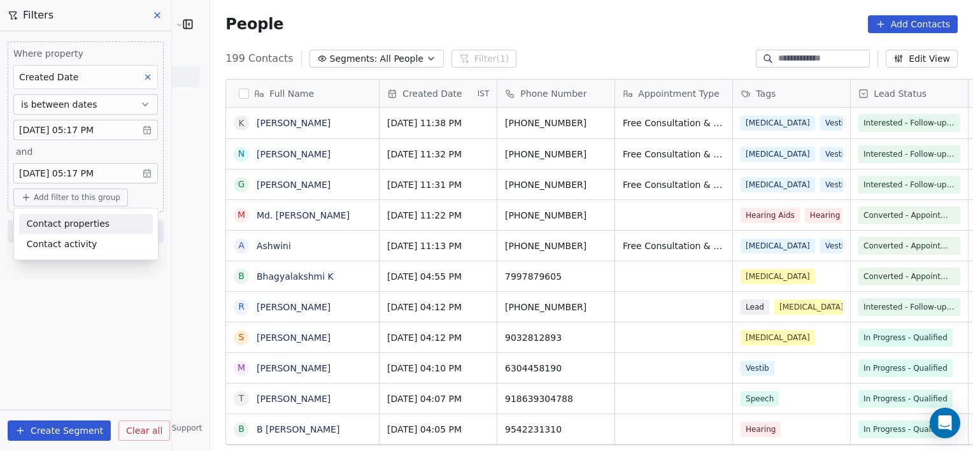
scroll to position [387, 791]
click at [68, 227] on span "Contact properties" at bounding box center [68, 223] width 83 height 13
type input "****"
click at [79, 275] on div "Lead Status" at bounding box center [86, 269] width 118 height 13
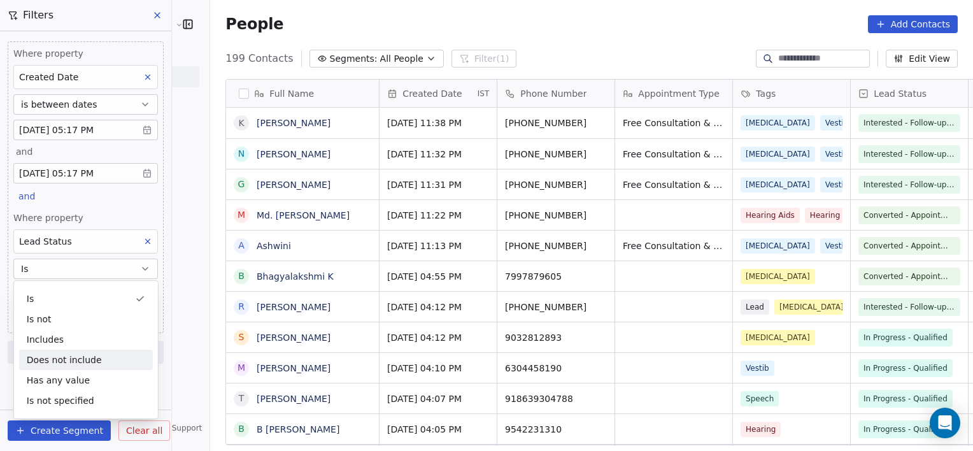
click at [168, 400] on div "Where property Created Date is between dates [DATE] 05:17 PM and [DATE] 05:17 P…" at bounding box center [85, 241] width 171 height 420
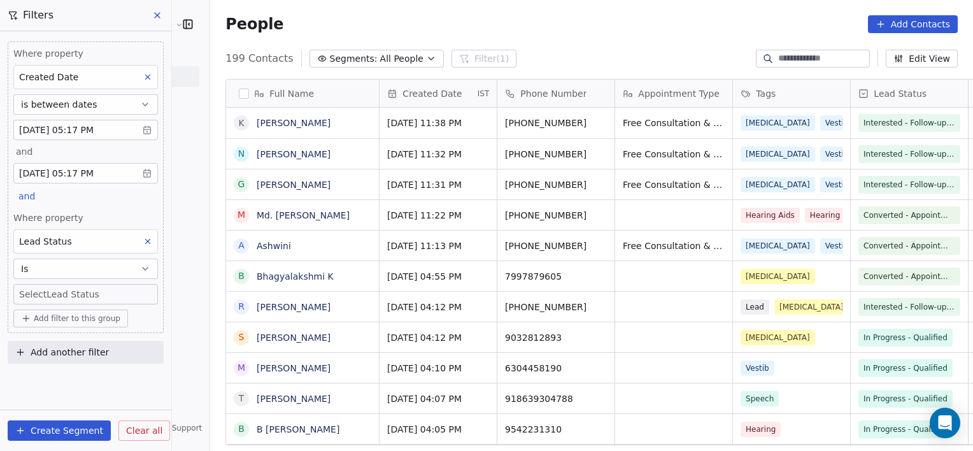
click at [127, 294] on body "[PERSON_NAME] Clinic External Contacts People Marketing Workflows Campaigns Met…" at bounding box center [486, 225] width 973 height 451
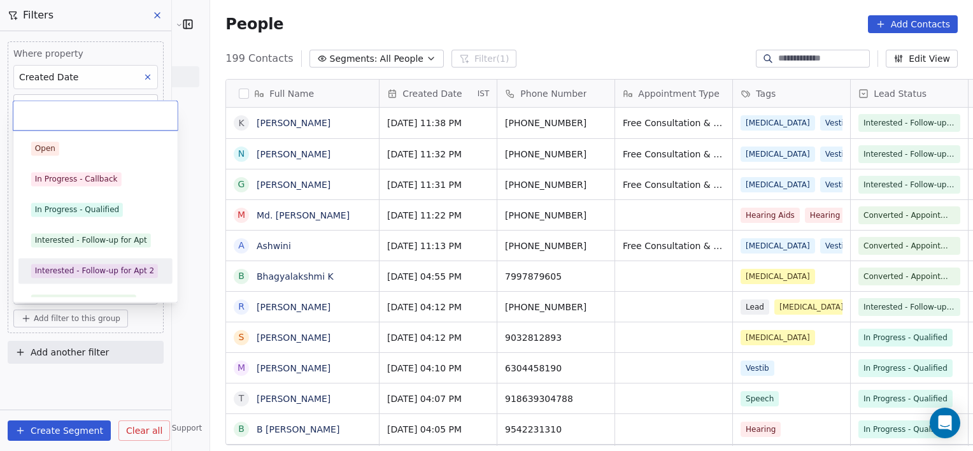
scroll to position [17, 0]
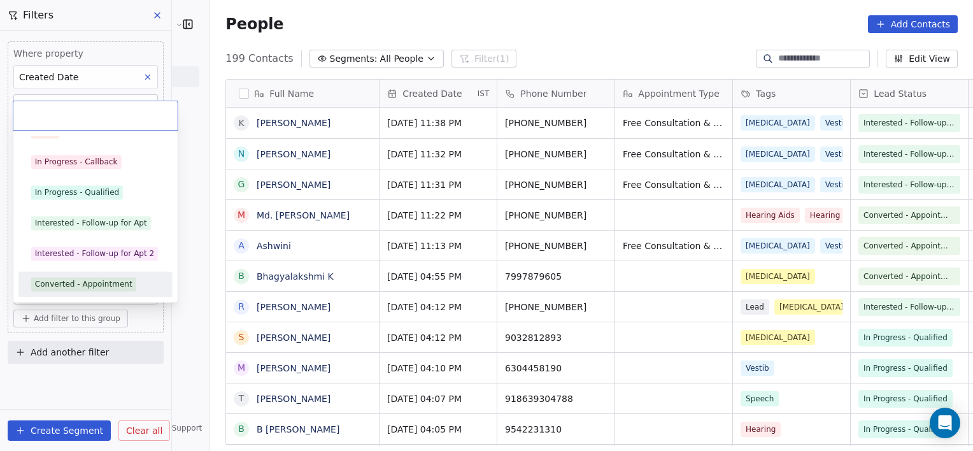
click at [113, 281] on div "Converted - Appointment" at bounding box center [83, 283] width 97 height 11
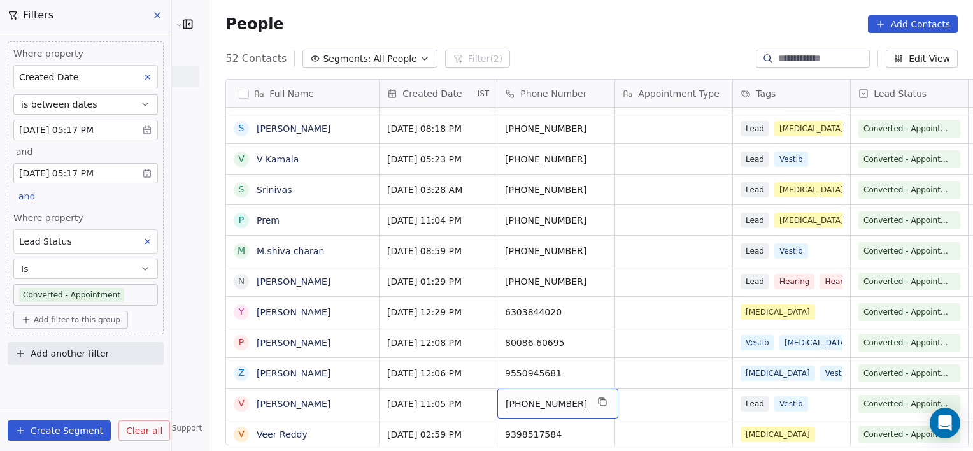
scroll to position [250, 0]
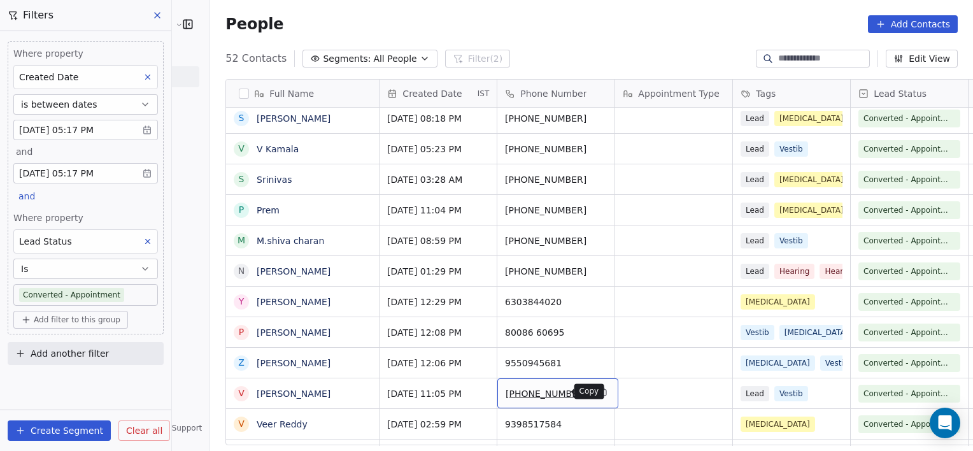
click at [598, 392] on icon "grid" at bounding box center [603, 391] width 10 height 10
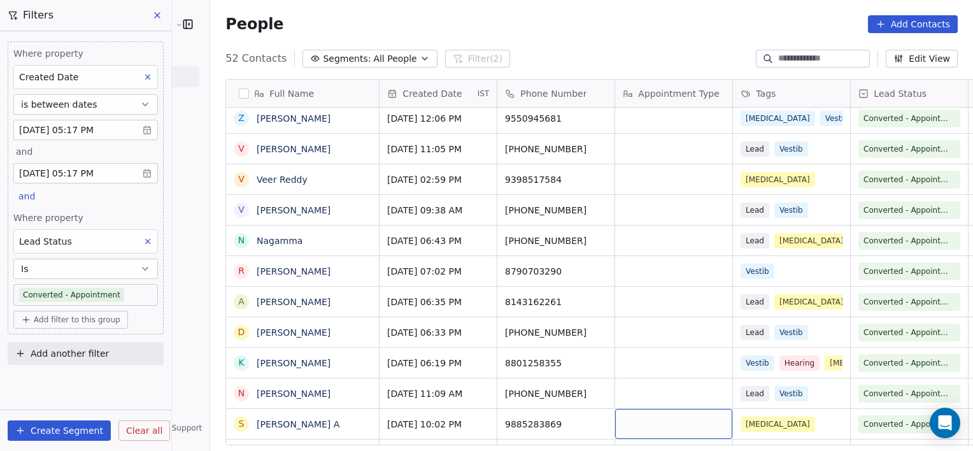
scroll to position [525, 0]
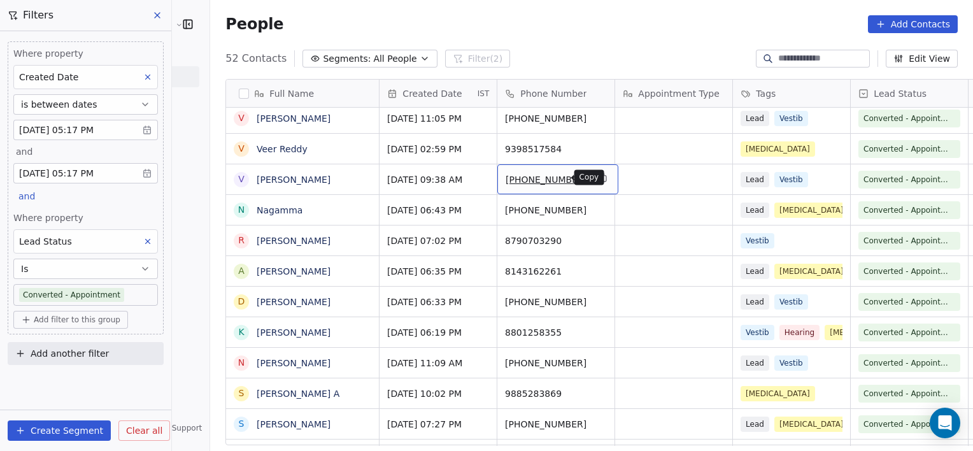
click at [598, 177] on icon "grid" at bounding box center [603, 178] width 10 height 10
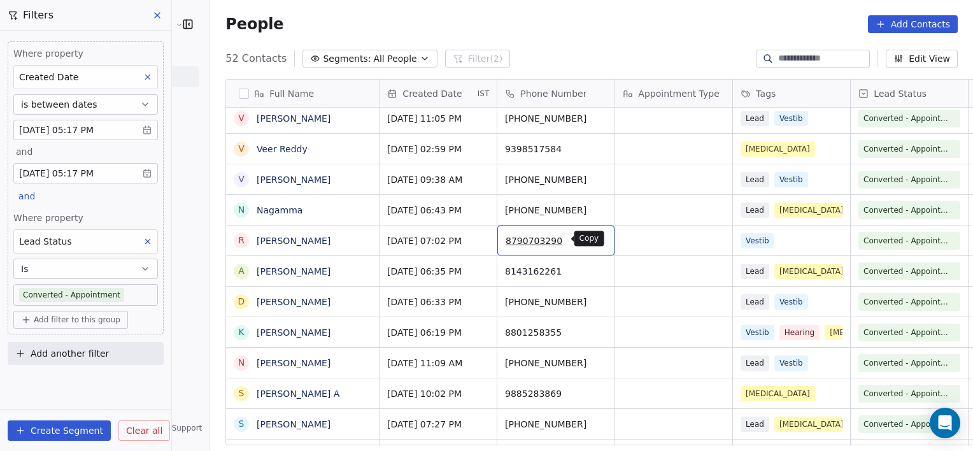
click at [593, 241] on icon "grid" at bounding box center [598, 239] width 10 height 10
click at [593, 267] on icon "grid" at bounding box center [598, 269] width 10 height 10
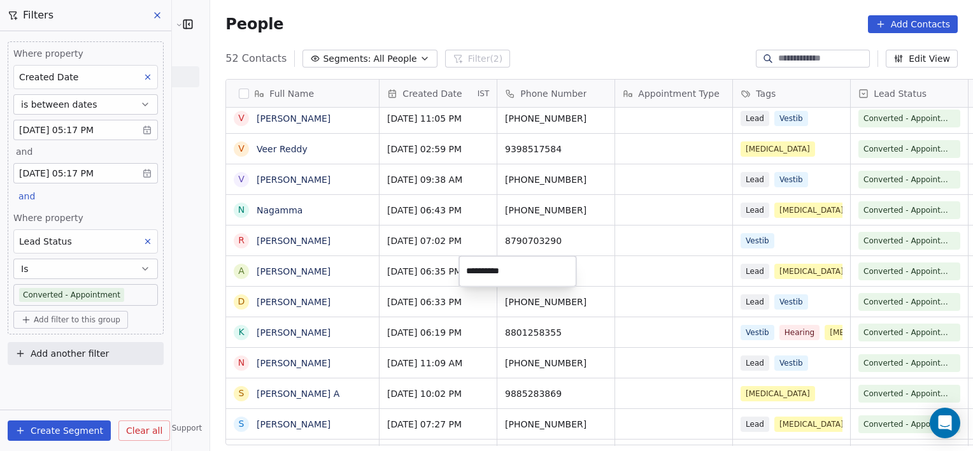
click at [550, 304] on html "[PERSON_NAME] Clinic External Contacts People Marketing Workflows Campaigns Met…" at bounding box center [486, 225] width 973 height 451
click at [598, 299] on icon "grid" at bounding box center [603, 300] width 10 height 10
click at [593, 325] on icon "grid" at bounding box center [598, 330] width 10 height 10
click at [552, 388] on div "9885283869" at bounding box center [555, 393] width 117 height 30
click at [593, 391] on icon "grid" at bounding box center [598, 391] width 10 height 10
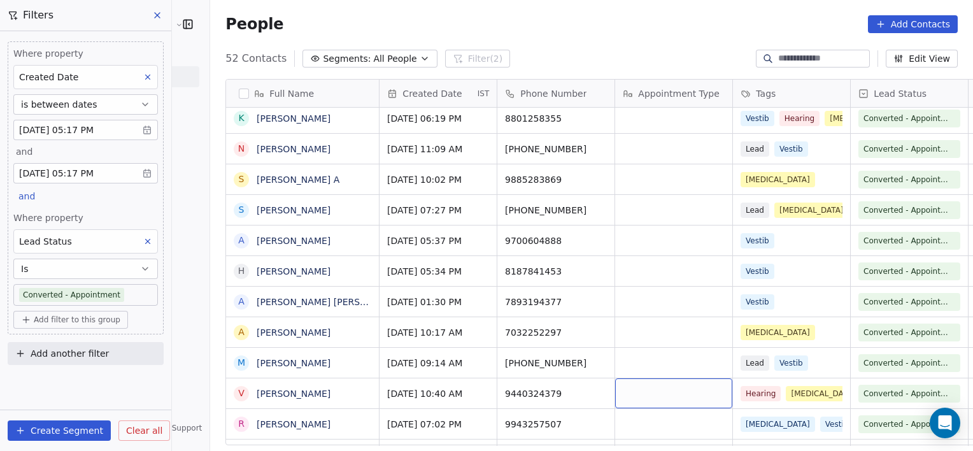
scroll to position [769, 0]
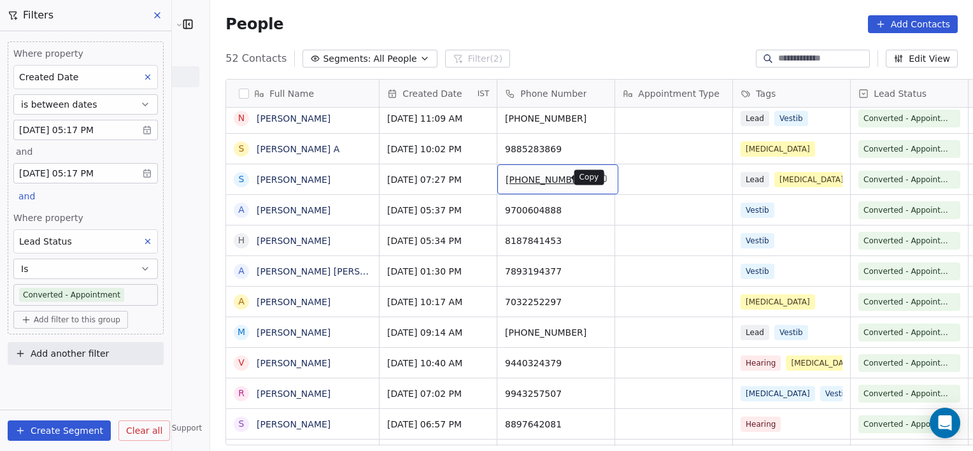
click at [598, 180] on icon "grid" at bounding box center [603, 178] width 10 height 10
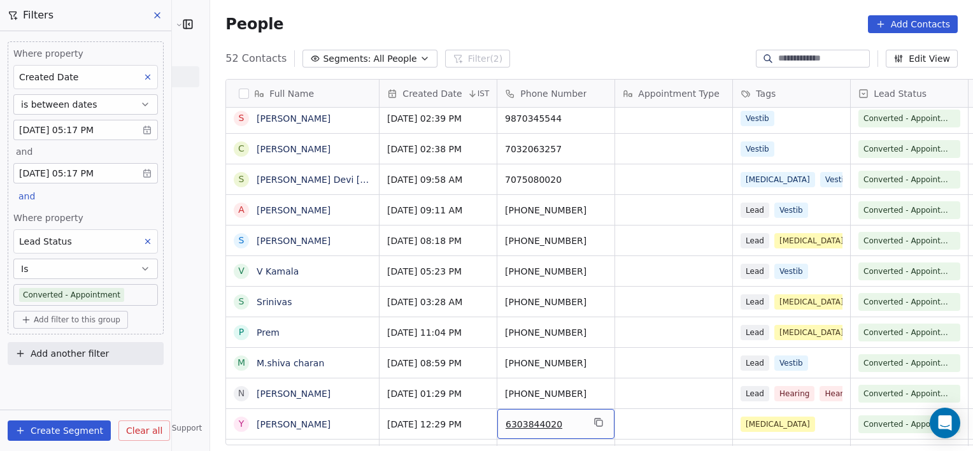
scroll to position [158, 0]
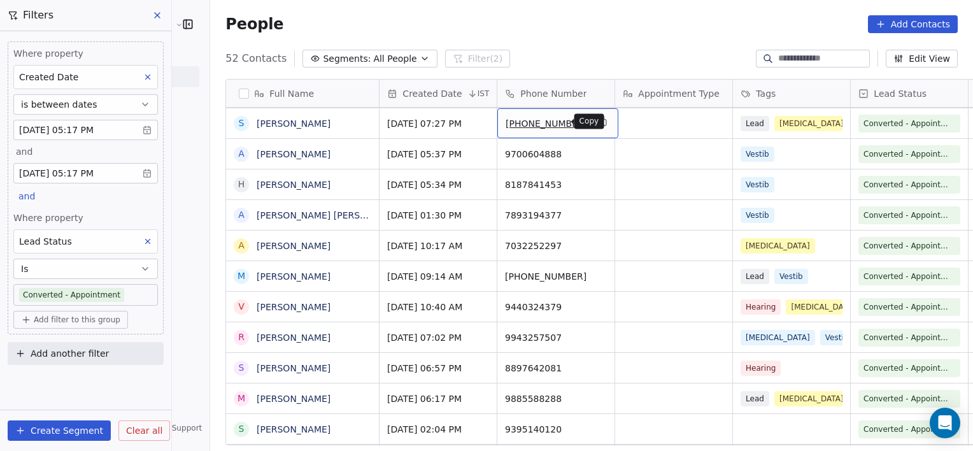
click at [595, 114] on button "grid" at bounding box center [602, 121] width 15 height 15
click at [593, 153] on icon "grid" at bounding box center [598, 152] width 10 height 10
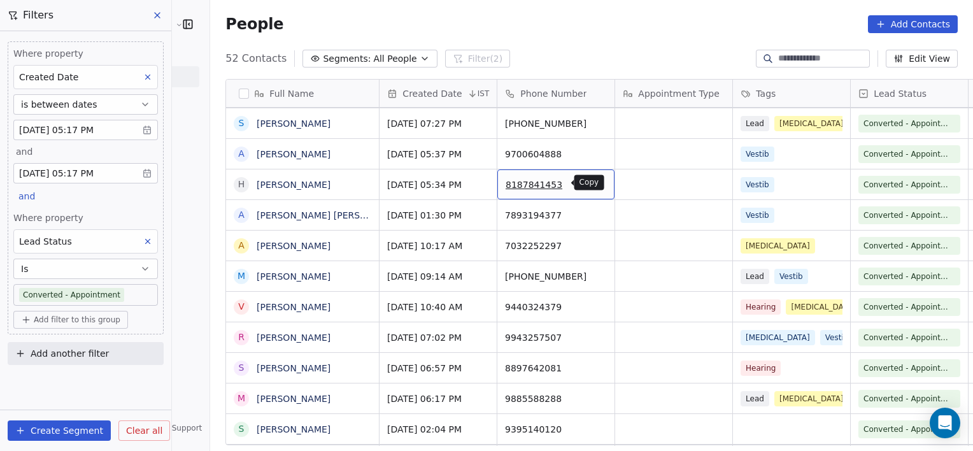
click at [593, 183] on icon "grid" at bounding box center [598, 183] width 10 height 10
click at [565, 223] on div "7893194377" at bounding box center [555, 215] width 117 height 30
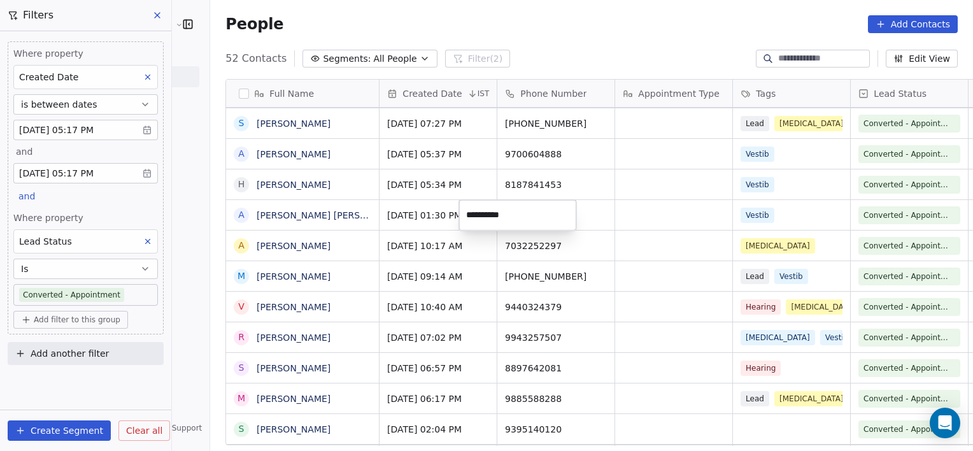
click at [558, 216] on input "**********" at bounding box center [518, 214] width 112 height 25
click at [556, 274] on html "[PERSON_NAME] Clinic External Contacts People Marketing Workflows Campaigns Met…" at bounding box center [486, 225] width 973 height 451
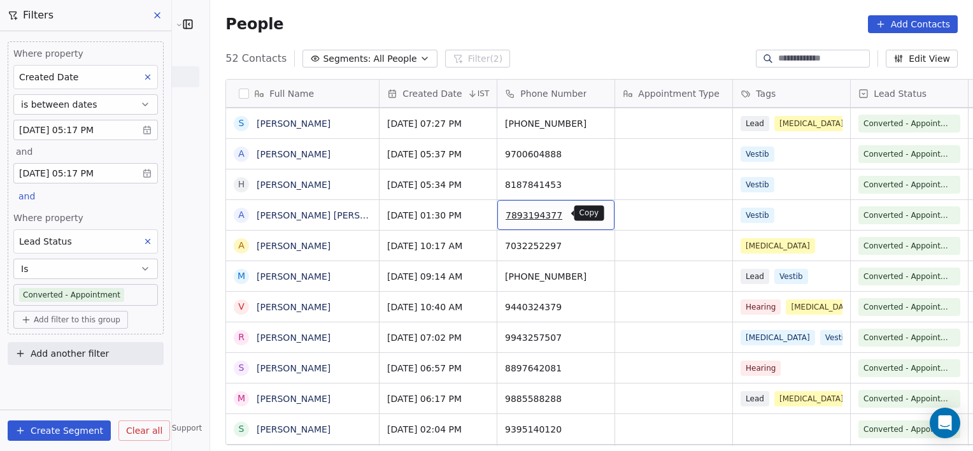
drag, startPoint x: 553, startPoint y: 205, endPoint x: 562, endPoint y: 212, distance: 11.8
click at [593, 212] on icon "grid" at bounding box center [598, 213] width 10 height 10
click at [593, 248] on icon "grid" at bounding box center [598, 244] width 10 height 10
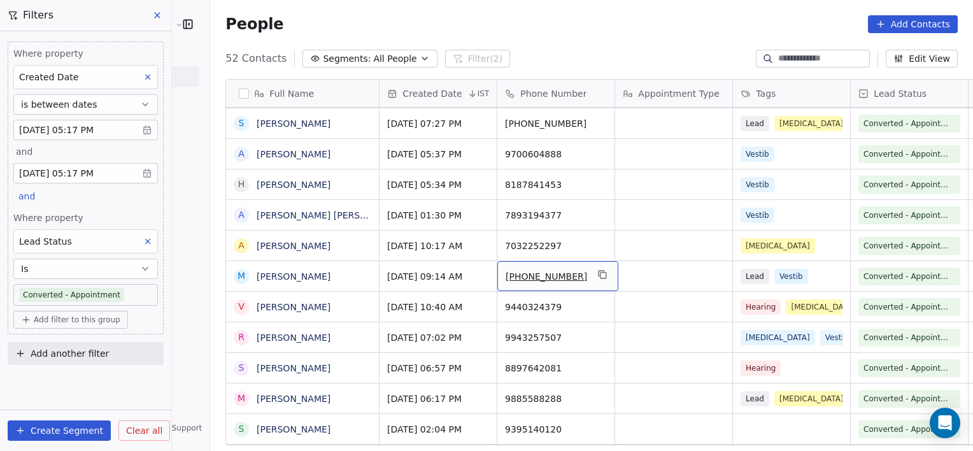
drag, startPoint x: 532, startPoint y: 278, endPoint x: 560, endPoint y: 278, distance: 28.0
click at [598, 278] on icon "grid" at bounding box center [603, 274] width 10 height 10
drag, startPoint x: 551, startPoint y: 301, endPoint x: 558, endPoint y: 303, distance: 7.5
click at [597, 303] on icon "grid" at bounding box center [600, 306] width 6 height 6
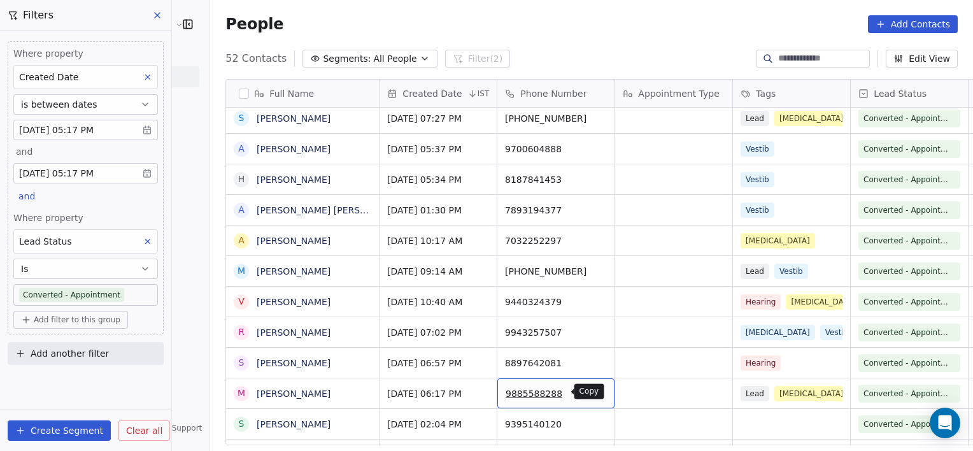
click at [593, 390] on icon "grid" at bounding box center [598, 391] width 10 height 10
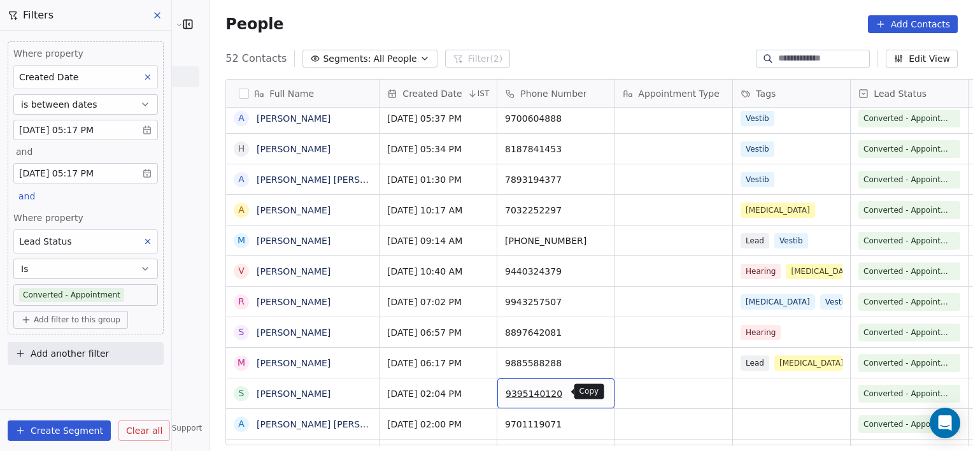
drag, startPoint x: 562, startPoint y: 430, endPoint x: 563, endPoint y: 393, distance: 36.9
click at [593, 393] on icon "grid" at bounding box center [598, 391] width 10 height 10
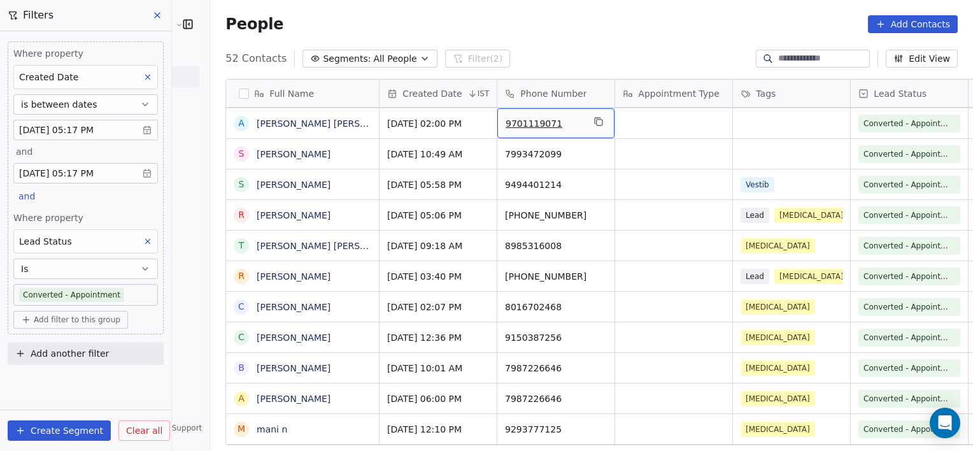
scroll to position [1131, 0]
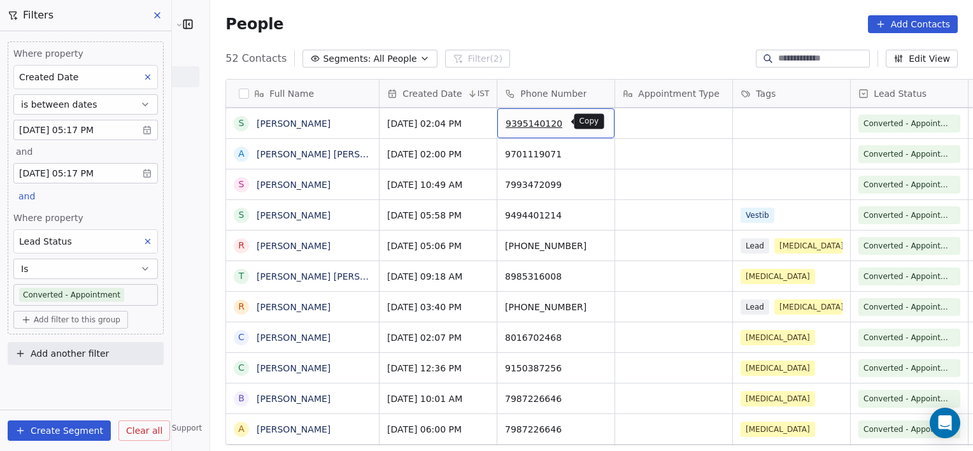
click at [595, 118] on icon "grid" at bounding box center [598, 121] width 6 height 6
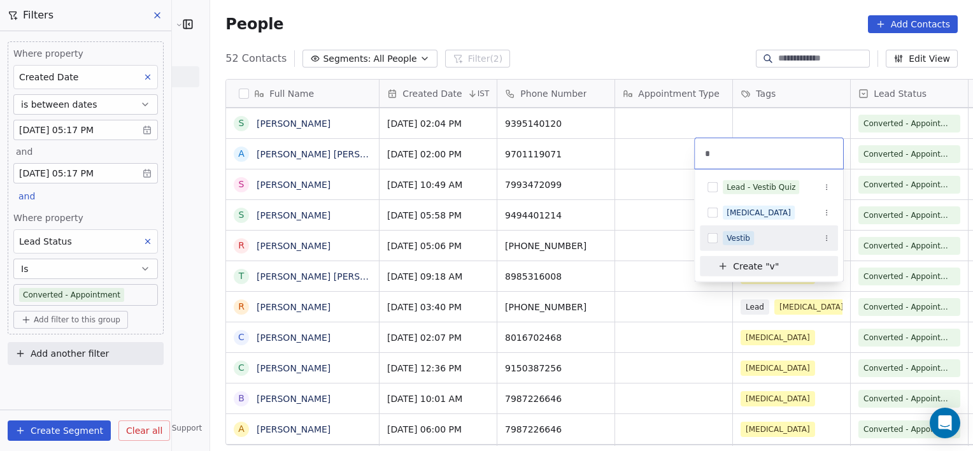
type input "*"
click at [752, 229] on div "Vestib" at bounding box center [769, 238] width 138 height 20
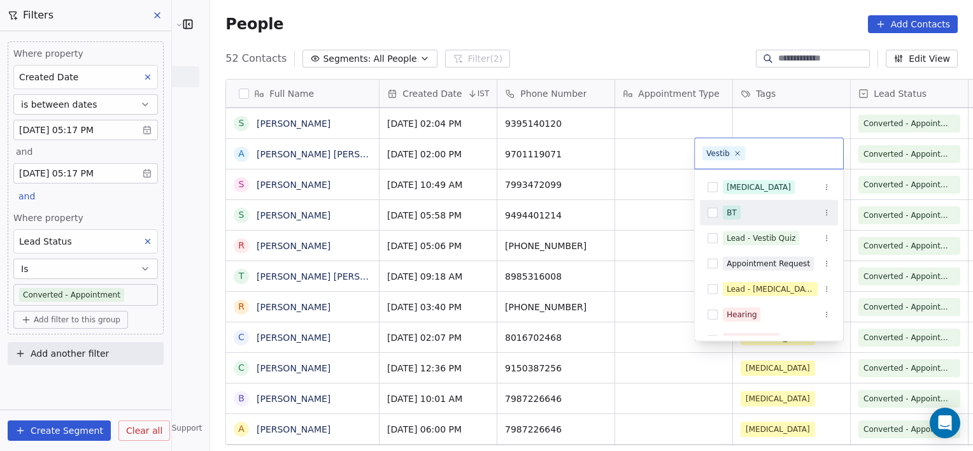
click at [666, 189] on html "[PERSON_NAME] Clinic External Contacts People Marketing Workflows Campaigns Met…" at bounding box center [486, 225] width 973 height 451
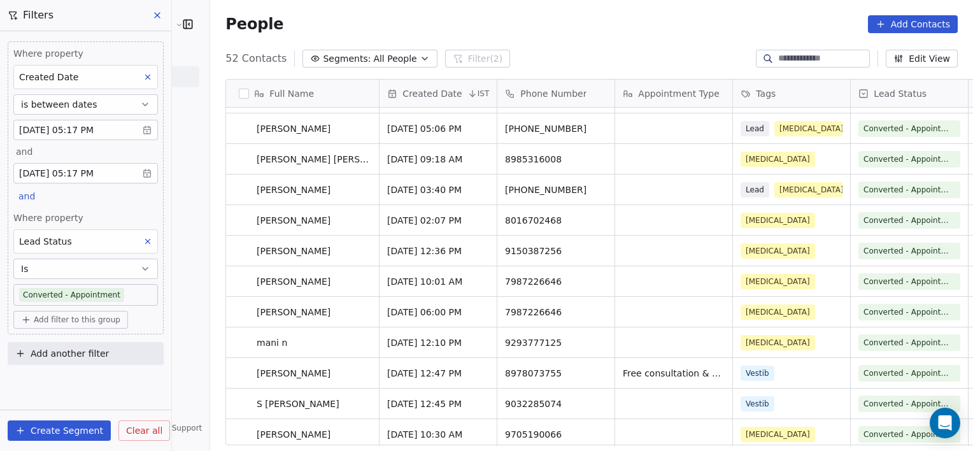
scroll to position [1250, 0]
